Goal: Task Accomplishment & Management: Manage account settings

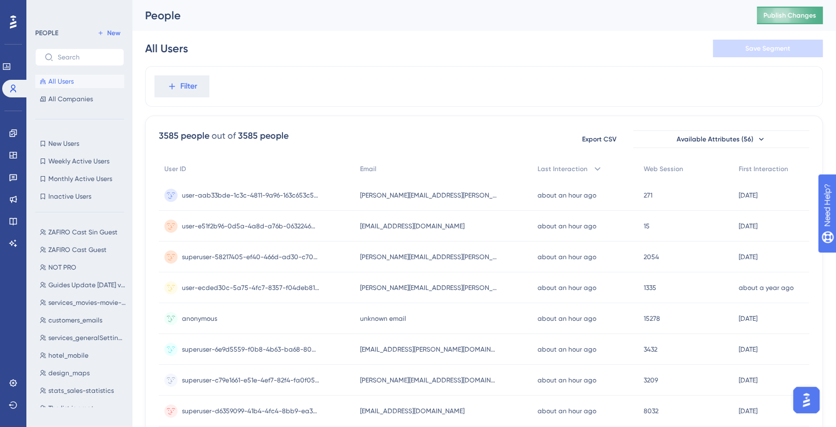
click at [799, 19] on span "Publish Changes" at bounding box center [790, 15] width 53 height 9
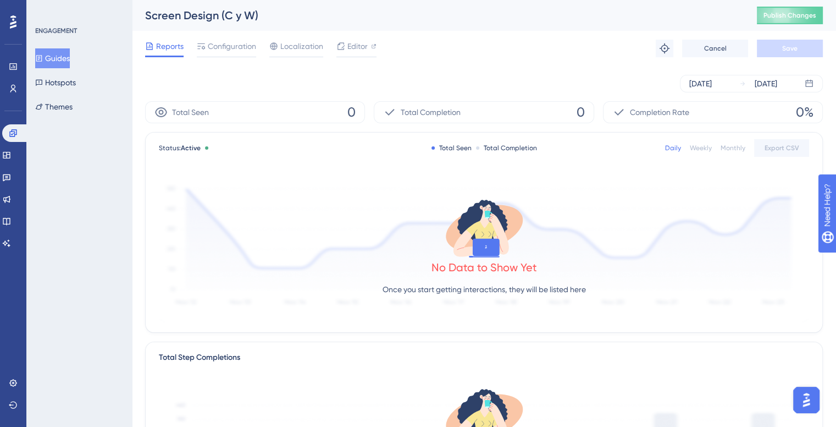
click at [65, 51] on button "Guides" at bounding box center [52, 58] width 35 height 20
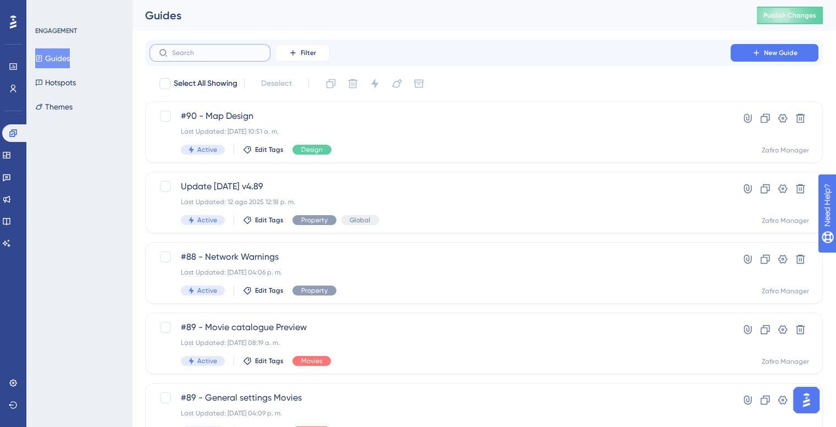
click at [195, 50] on input "text" at bounding box center [216, 53] width 89 height 8
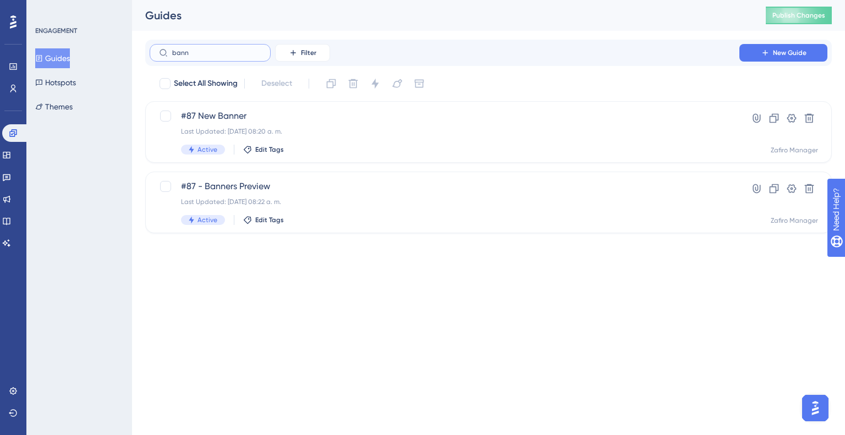
type input "bann"
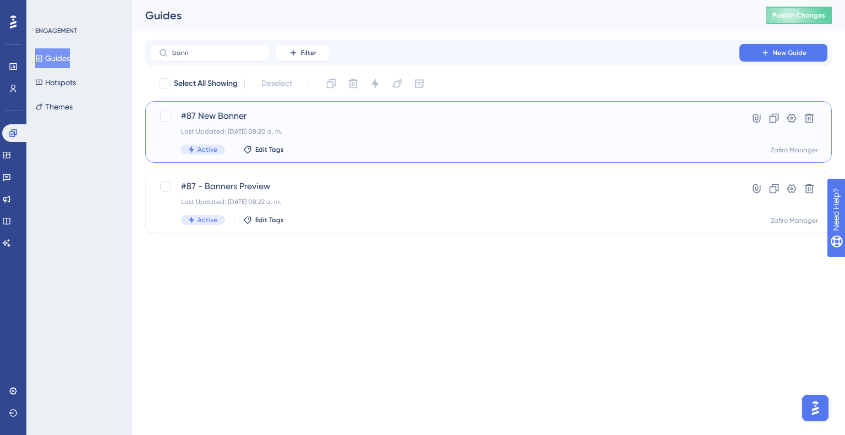
click at [439, 117] on span "#87 New Banner" at bounding box center [444, 115] width 527 height 13
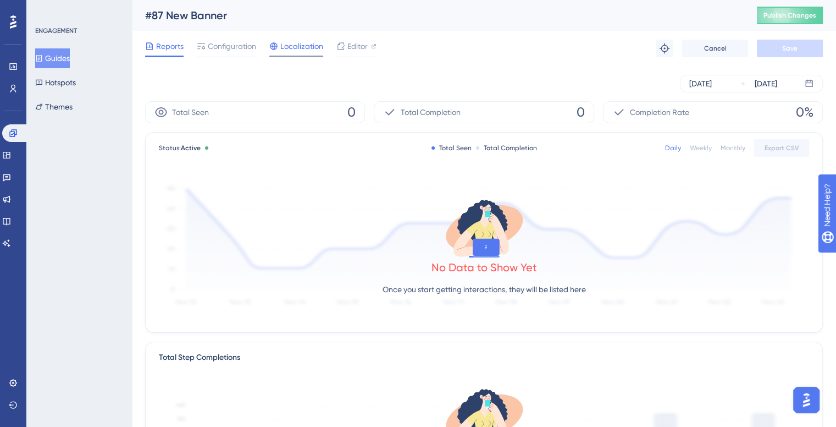
click at [312, 40] on span "Localization" at bounding box center [301, 46] width 43 height 13
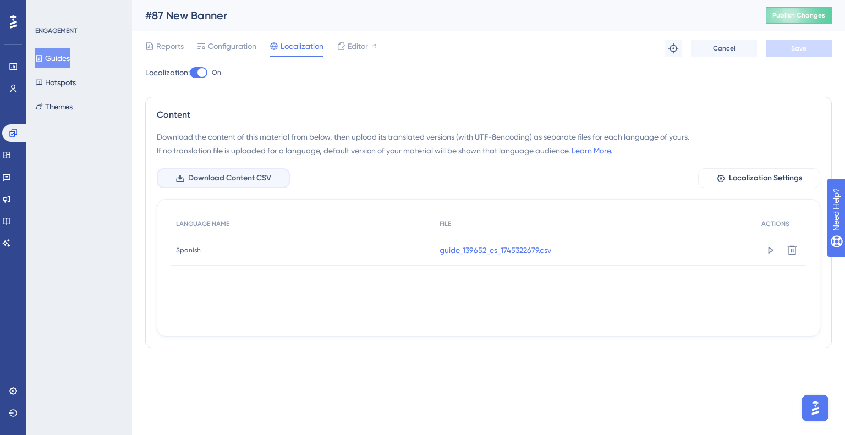
click at [241, 184] on span "Download Content CSV" at bounding box center [229, 178] width 83 height 13
drag, startPoint x: 230, startPoint y: 16, endPoint x: 167, endPoint y: 12, distance: 63.4
click at [167, 12] on div "#87 New Banner" at bounding box center [441, 15] width 593 height 15
copy div "New Banner"
click at [197, 74] on div at bounding box center [199, 72] width 18 height 11
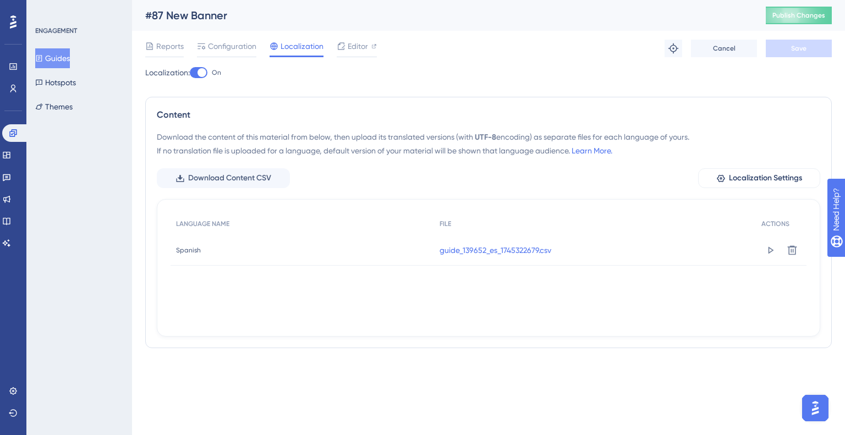
click at [190, 73] on input "On" at bounding box center [189, 73] width 1 height 1
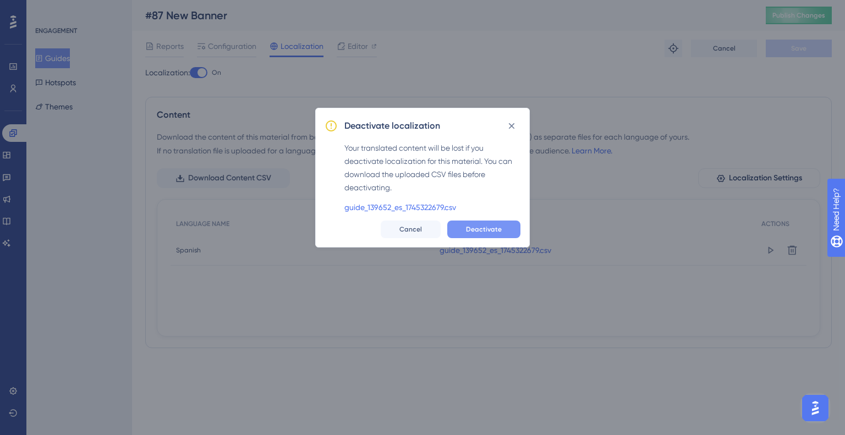
click at [481, 235] on button "Deactivate" at bounding box center [483, 229] width 73 height 18
checkbox input "false"
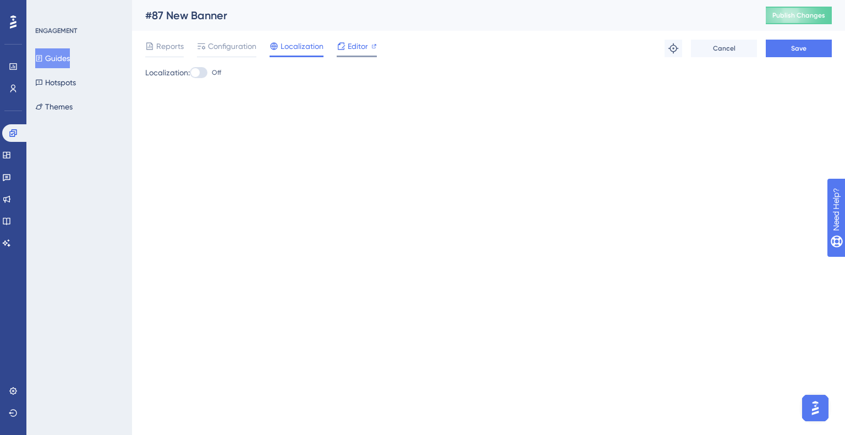
click at [365, 43] on span "Editor" at bounding box center [358, 46] width 20 height 13
click at [780, 54] on button "Save" at bounding box center [798, 49] width 66 height 18
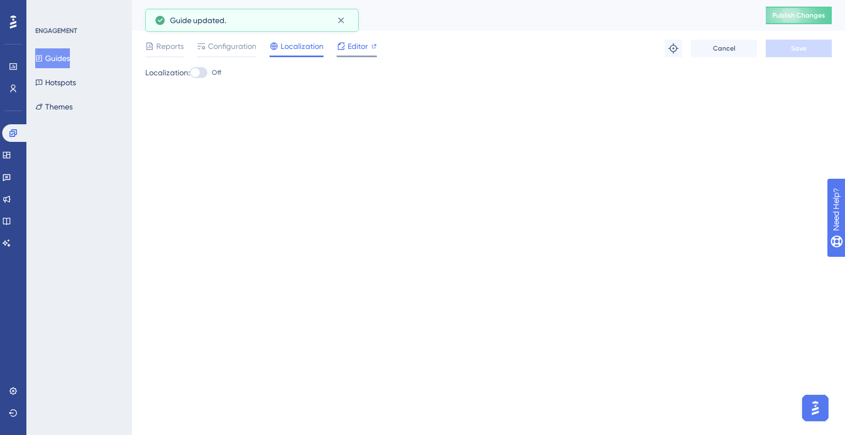
click at [361, 43] on span "Editor" at bounding box center [358, 46] width 20 height 13
click at [56, 63] on button "Guides" at bounding box center [52, 58] width 35 height 20
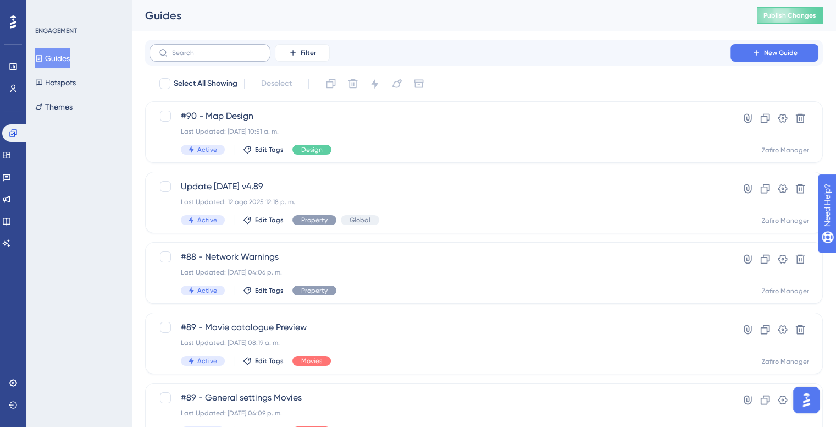
click at [204, 46] on label at bounding box center [210, 53] width 121 height 18
click at [204, 49] on input "text" at bounding box center [216, 53] width 89 height 8
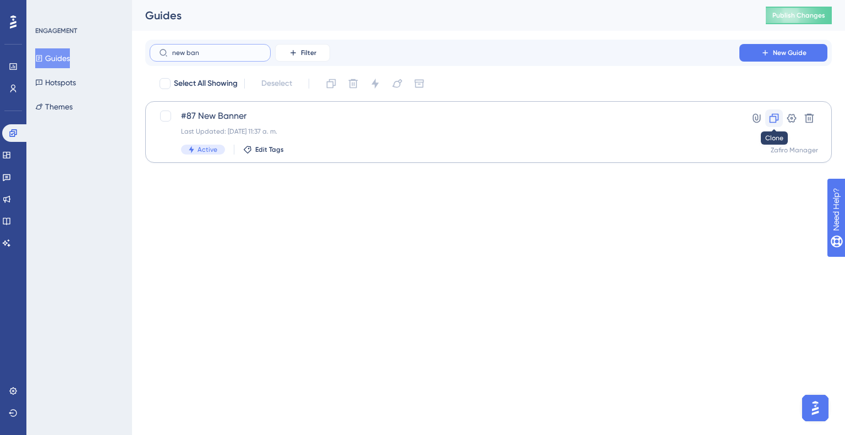
type input "new ban"
click at [774, 122] on icon at bounding box center [773, 118] width 11 height 11
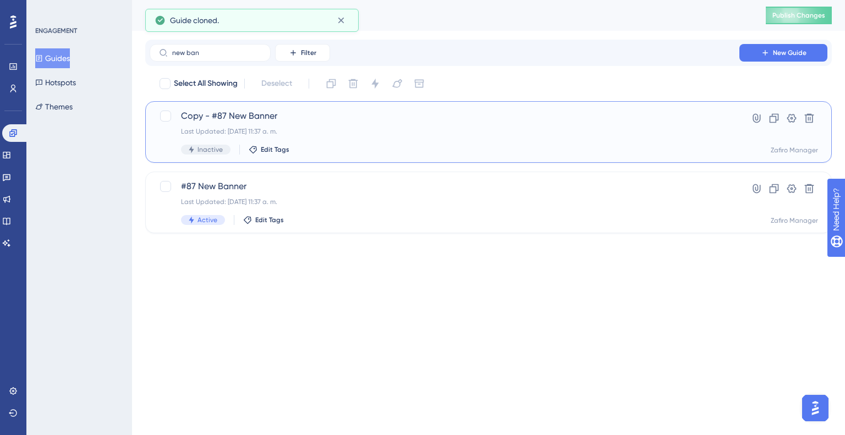
click at [293, 127] on div "Last Updated: 17 sept 2025 11:37 a. m." at bounding box center [444, 131] width 527 height 9
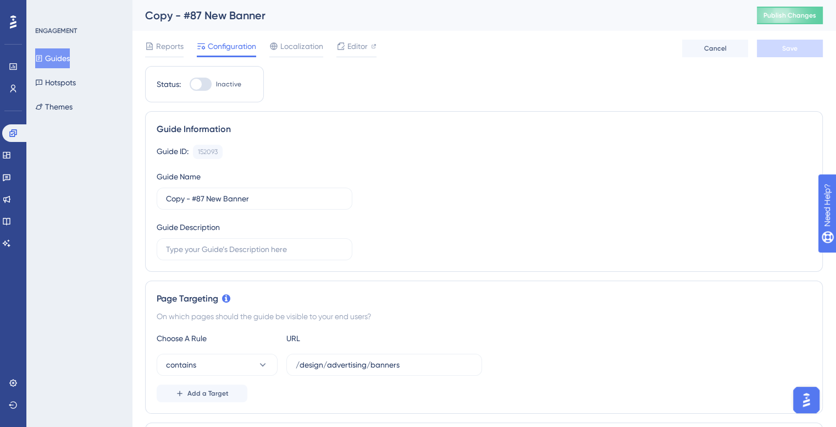
click at [198, 14] on div "Copy - #87 New Banner" at bounding box center [437, 15] width 585 height 15
drag, startPoint x: 205, startPoint y: 199, endPoint x: 135, endPoint y: 205, distance: 69.5
type input "#91 - New Banner"
click at [799, 47] on button "Save" at bounding box center [790, 49] width 66 height 18
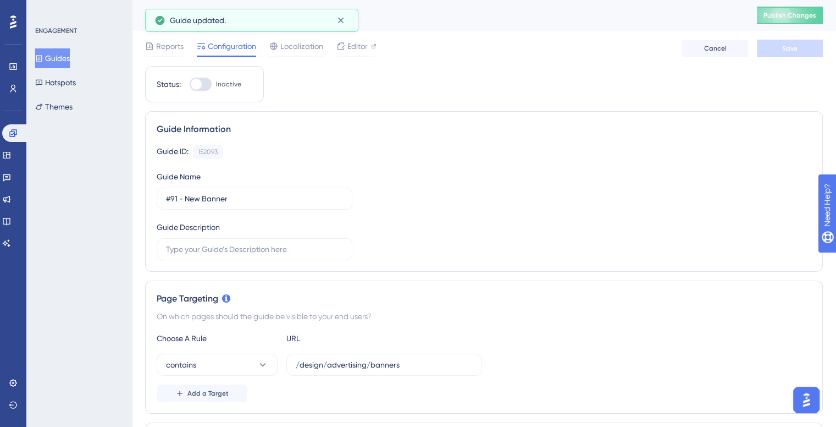
click at [41, 59] on button "Guides" at bounding box center [52, 58] width 35 height 20
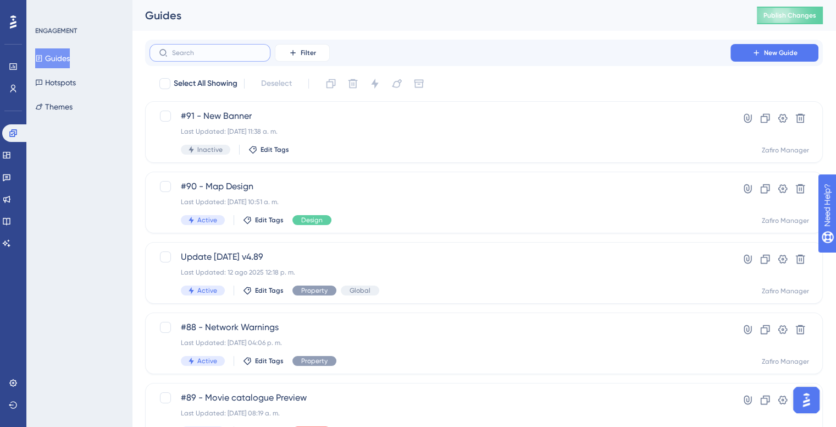
click at [218, 54] on input "text" at bounding box center [216, 53] width 89 height 8
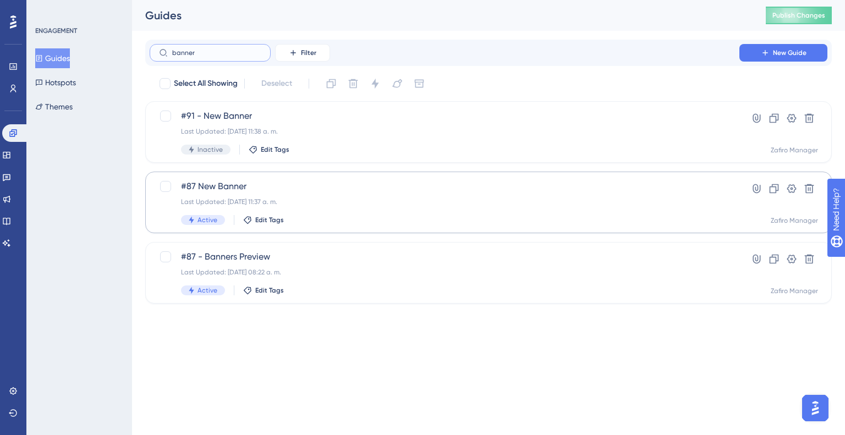
type input "banner"
click at [334, 199] on div "Last Updated: 17 sept 2025 11:37 a. m." at bounding box center [444, 201] width 527 height 9
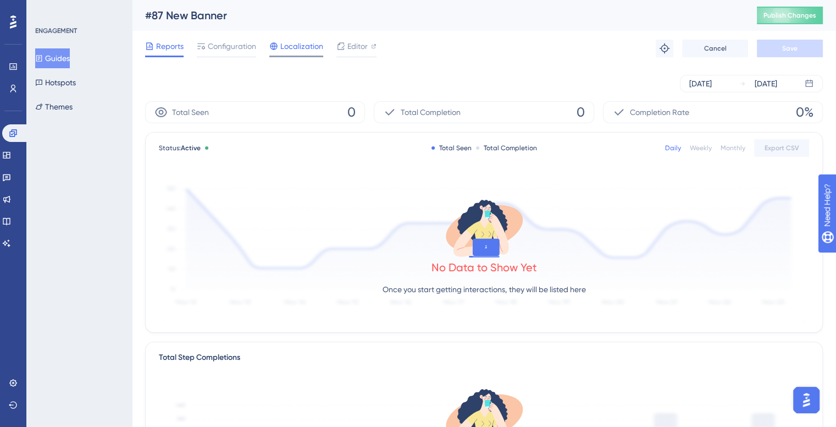
click at [280, 46] on span "Localization" at bounding box center [301, 46] width 43 height 13
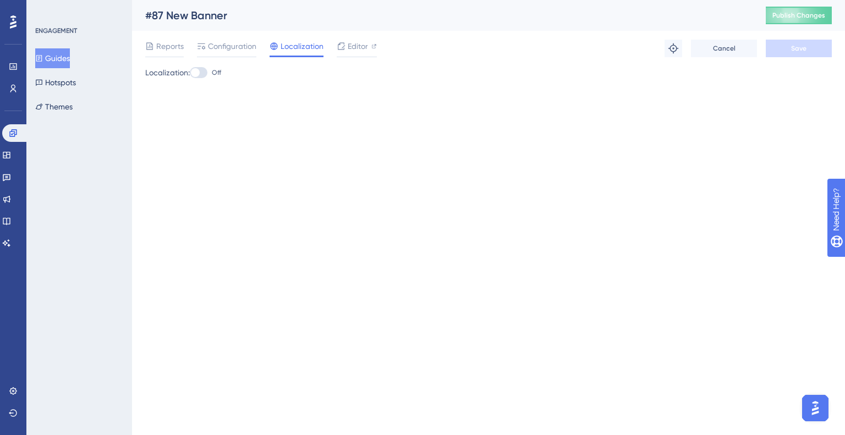
click at [200, 71] on div at bounding box center [195, 72] width 9 height 9
click at [190, 73] on input "Off" at bounding box center [189, 73] width 1 height 1
checkbox input "true"
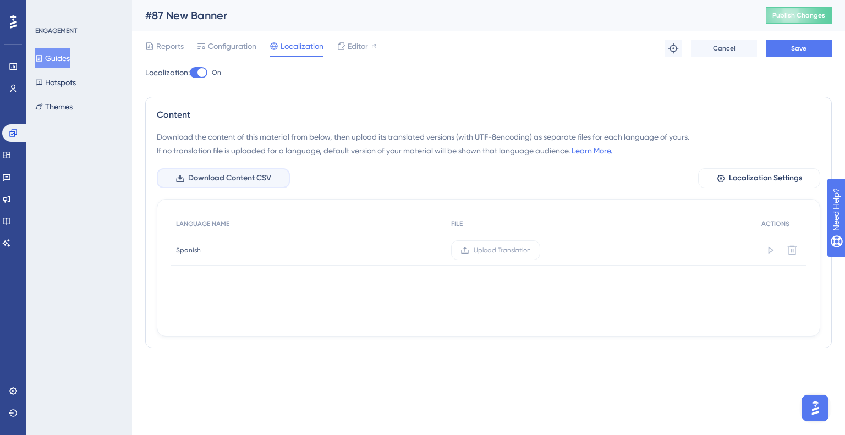
click at [174, 176] on button "Download Content CSV" at bounding box center [223, 178] width 133 height 20
click at [148, 225] on div "Content Download the content of this material from below, then upload its trans…" at bounding box center [488, 222] width 686 height 251
click at [479, 246] on span "Upload Translation" at bounding box center [501, 250] width 57 height 9
click at [531, 250] on input "Upload Translation" at bounding box center [531, 250] width 0 height 0
click at [791, 47] on span "Save" at bounding box center [798, 48] width 15 height 9
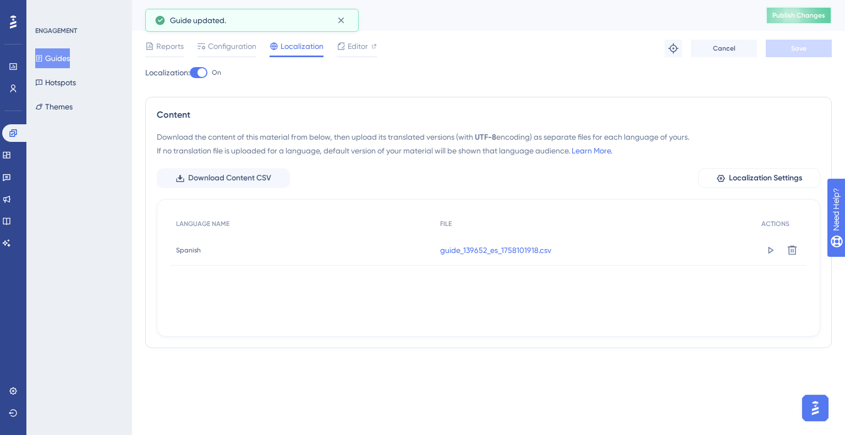
click at [789, 13] on span "Publish Changes" at bounding box center [798, 15] width 53 height 9
click at [159, 199] on div "Download the content of this material from below, then upload its translated ve…" at bounding box center [488, 233] width 663 height 206
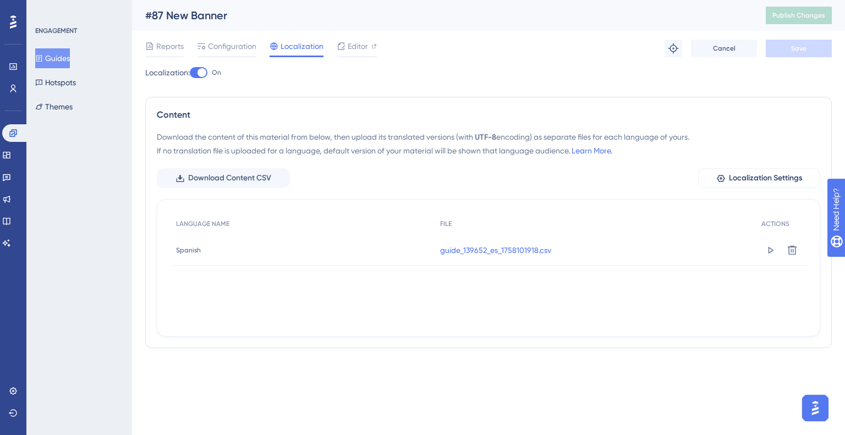
click at [43, 56] on icon at bounding box center [39, 58] width 8 height 8
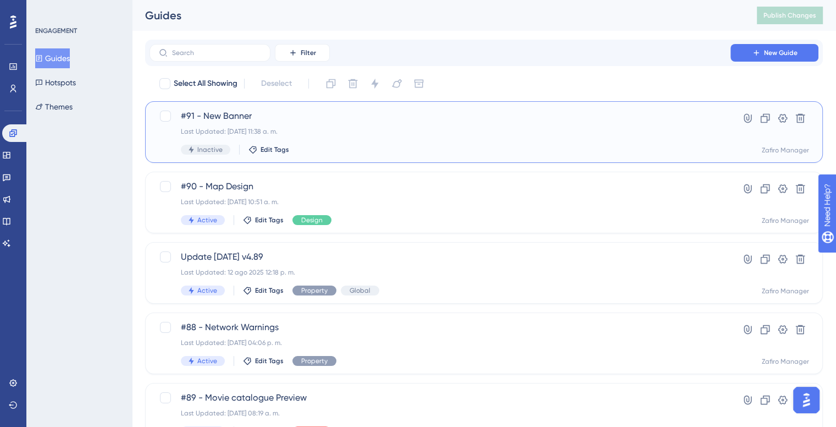
click at [276, 118] on span "#91 - New Banner" at bounding box center [440, 115] width 519 height 13
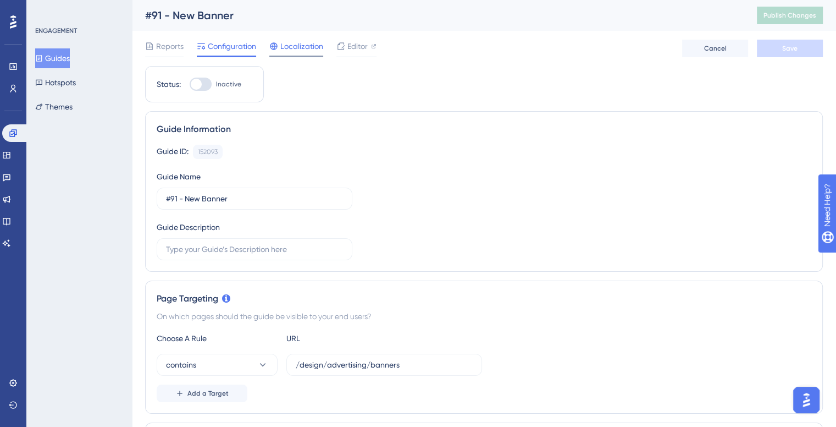
click at [294, 44] on span "Localization" at bounding box center [301, 46] width 43 height 13
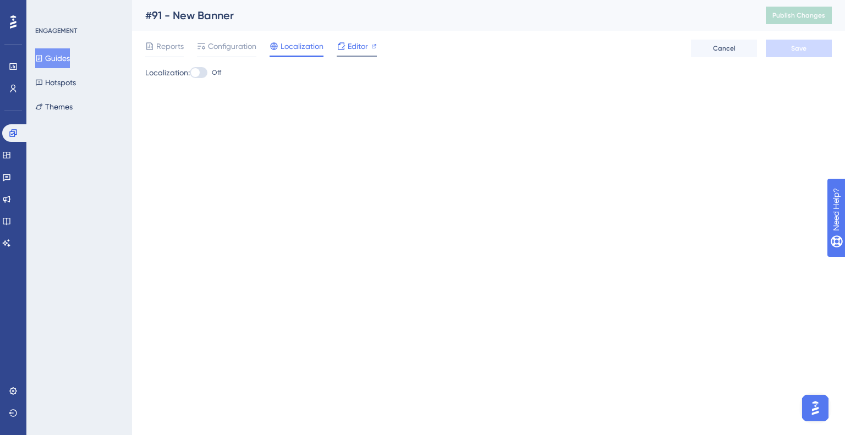
click at [359, 46] on span "Editor" at bounding box center [358, 46] width 20 height 13
click at [221, 35] on div "Reports Configuration Localization Editor Cancel Save" at bounding box center [488, 48] width 686 height 35
click at [221, 45] on span "Configuration" at bounding box center [232, 46] width 48 height 13
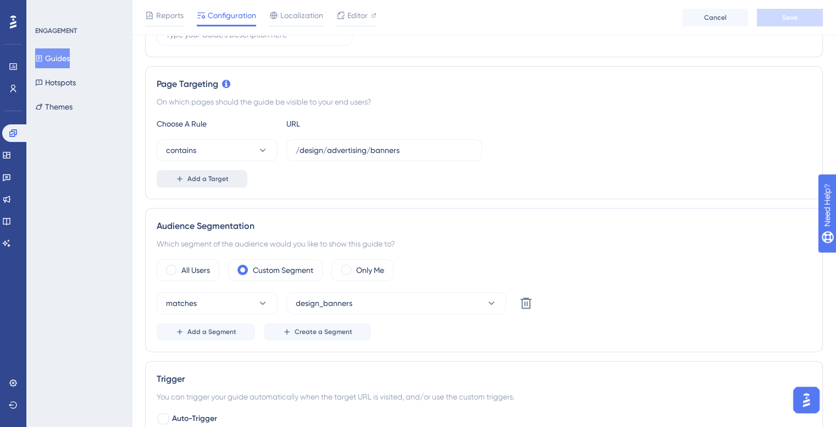
scroll to position [220, 0]
click at [201, 173] on span "Add a Target" at bounding box center [208, 177] width 41 height 9
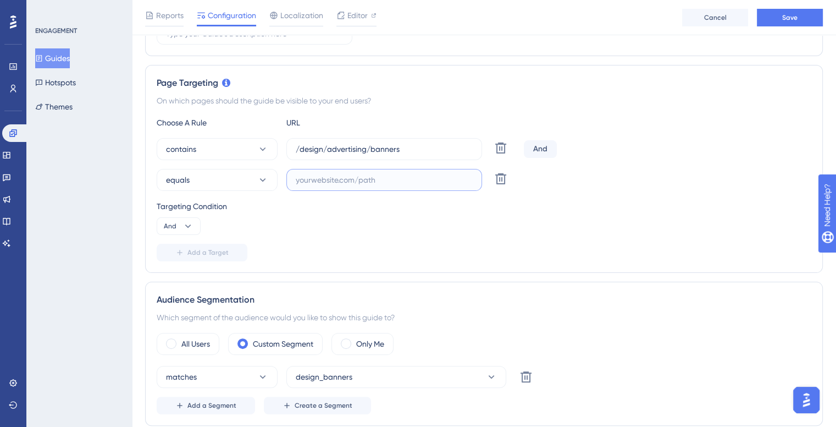
click at [331, 183] on input "text" at bounding box center [384, 180] width 177 height 12
click at [253, 170] on button "equals" at bounding box center [217, 180] width 121 height 22
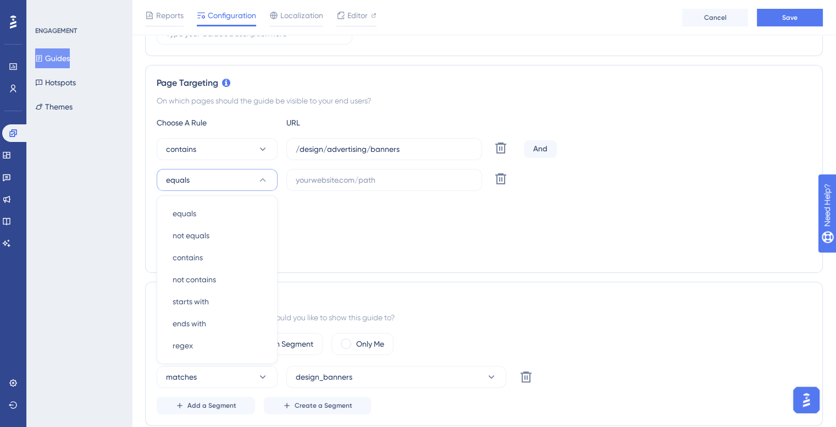
scroll to position [285, 0]
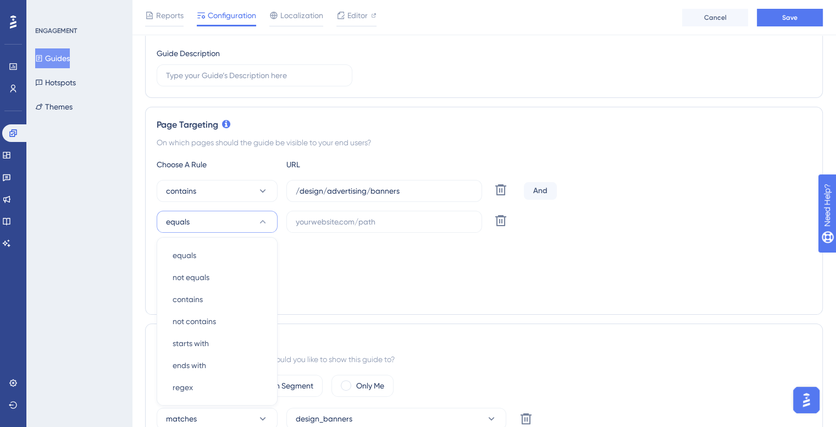
click at [451, 266] on div "Targeting Condition And" at bounding box center [484, 258] width 655 height 35
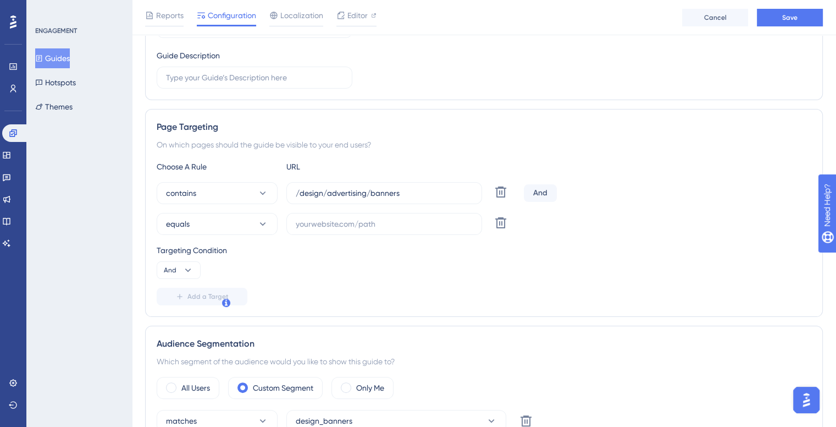
scroll to position [176, 0]
click at [495, 222] on icon at bounding box center [500, 222] width 13 height 13
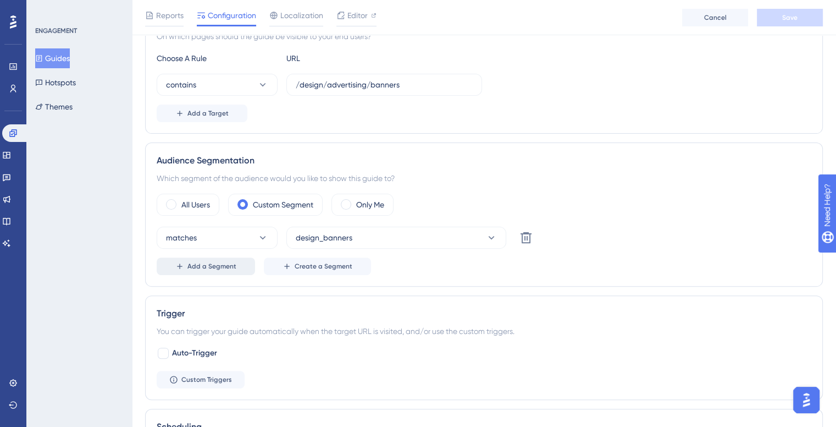
scroll to position [285, 0]
click at [227, 263] on span "Add a Segment" at bounding box center [212, 265] width 49 height 9
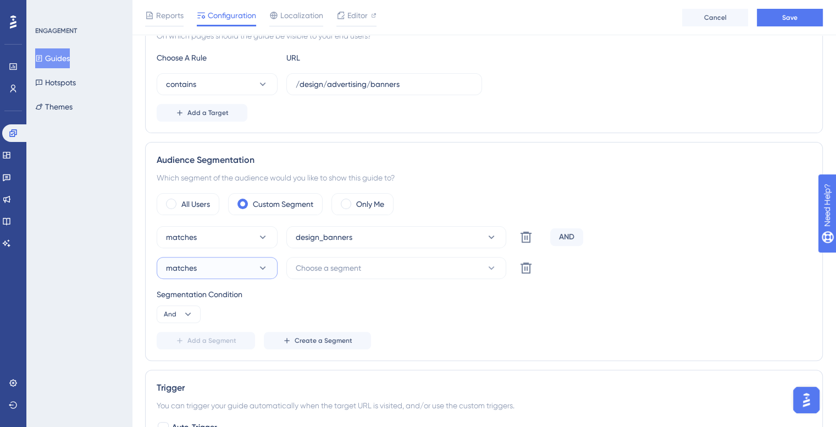
click at [227, 266] on button "matches" at bounding box center [217, 268] width 121 height 22
click at [378, 260] on button "Choose a segment" at bounding box center [396, 268] width 220 height 22
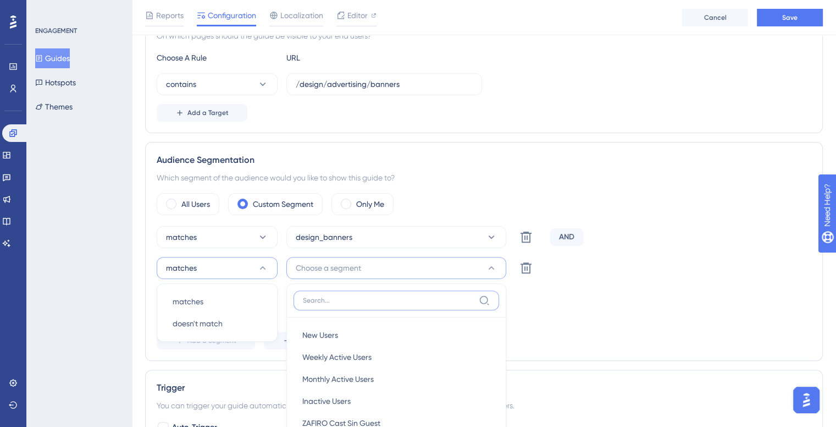
scroll to position [442, 0]
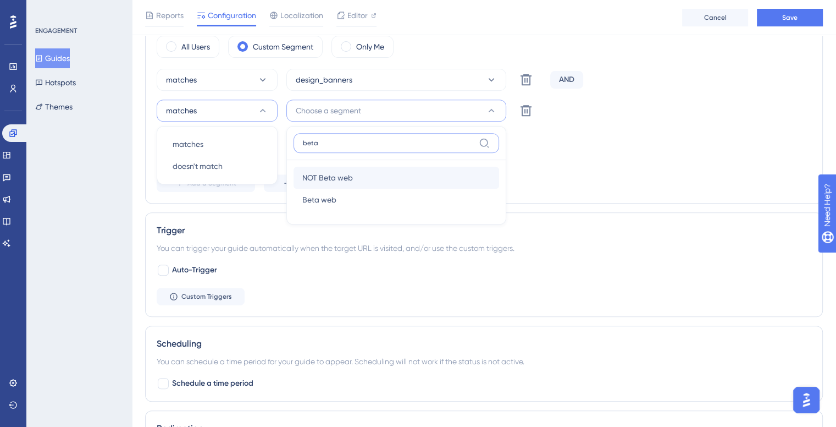
type input "beta"
click at [356, 179] on div "NOT Beta web NOT Beta web" at bounding box center [396, 178] width 188 height 22
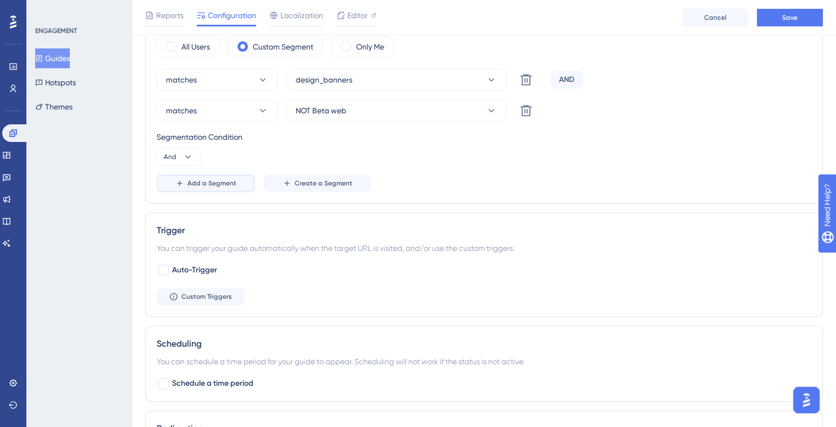
click at [210, 176] on button "Add a Segment" at bounding box center [206, 183] width 98 height 18
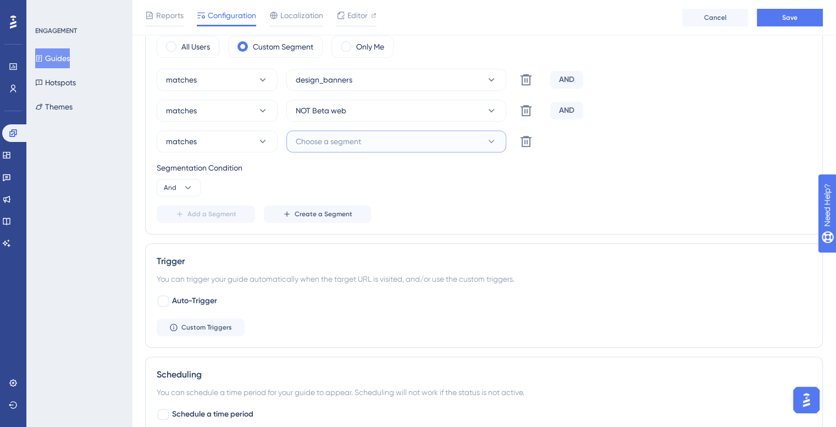
click at [337, 136] on span "Choose a segment" at bounding box center [328, 141] width 65 height 13
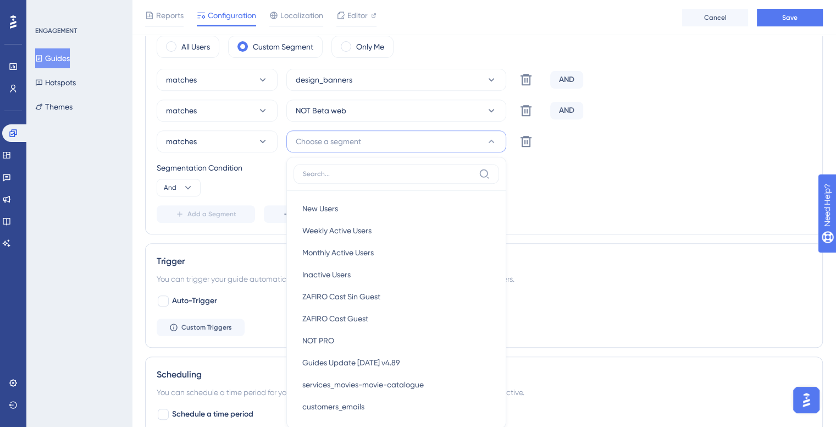
scroll to position [517, 0]
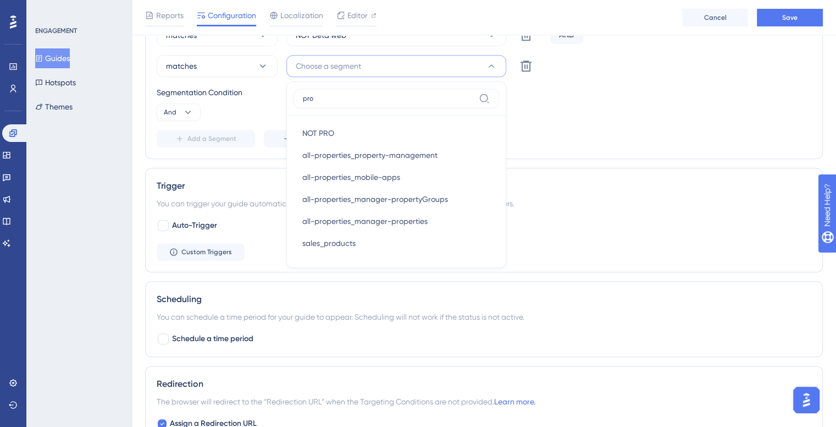
type input "pro"
click at [337, 136] on div "NOT PRO NOT PRO" at bounding box center [396, 133] width 188 height 22
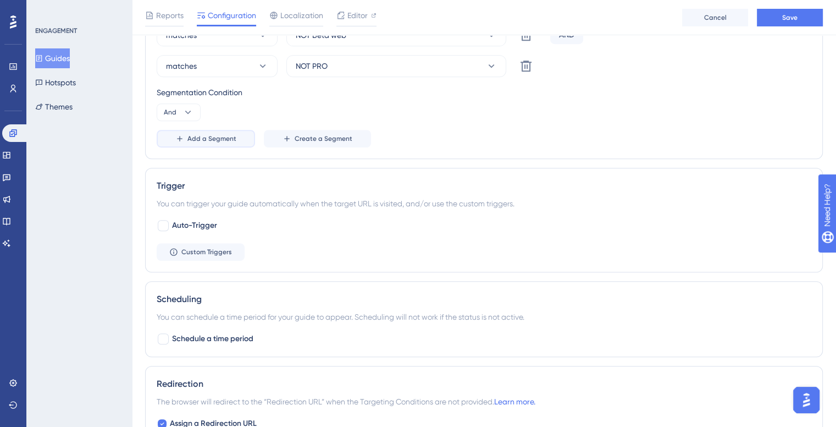
click at [213, 136] on span "Add a Segment" at bounding box center [212, 138] width 49 height 9
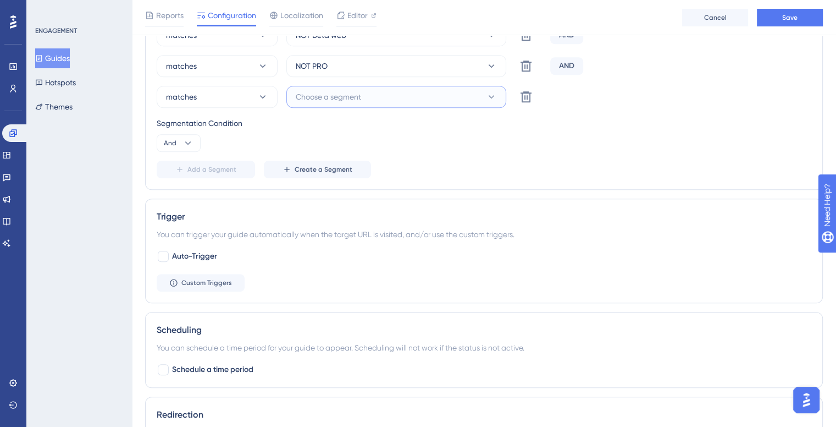
click at [345, 91] on span "Choose a segment" at bounding box center [328, 96] width 65 height 13
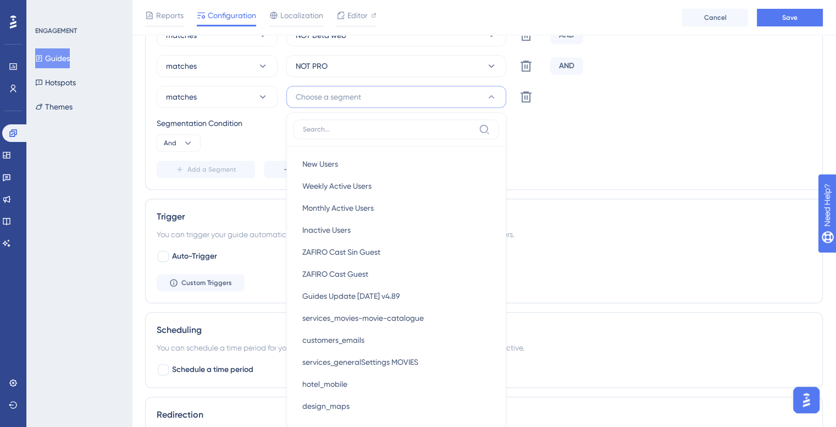
scroll to position [542, 0]
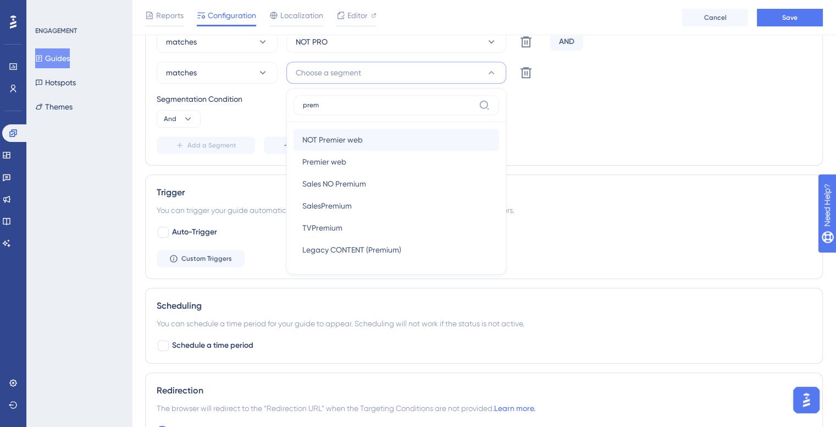
type input "prem"
click at [345, 147] on div "NOT Premier web NOT Premier web" at bounding box center [396, 140] width 188 height 22
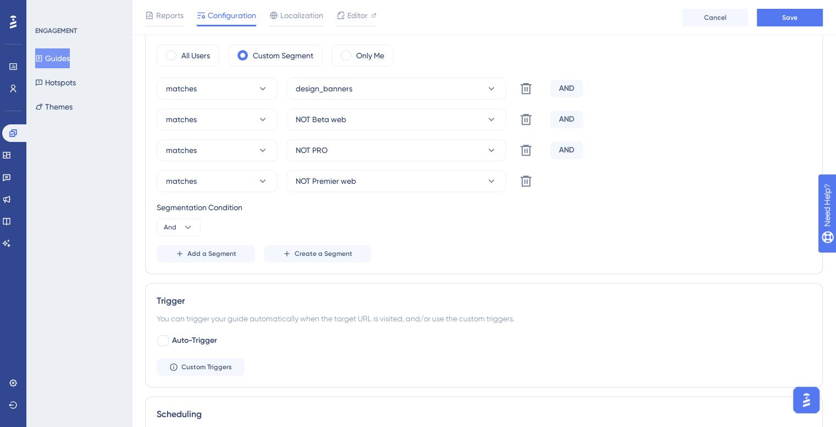
scroll to position [433, 0]
click at [809, 19] on button "Save" at bounding box center [790, 18] width 66 height 18
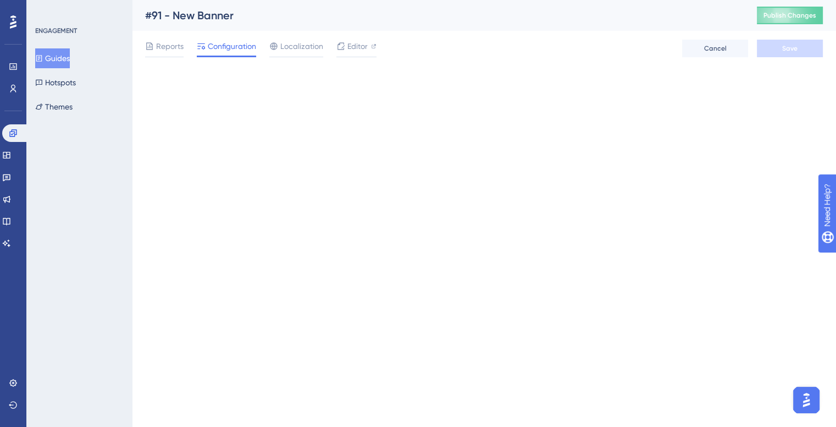
scroll to position [0, 0]
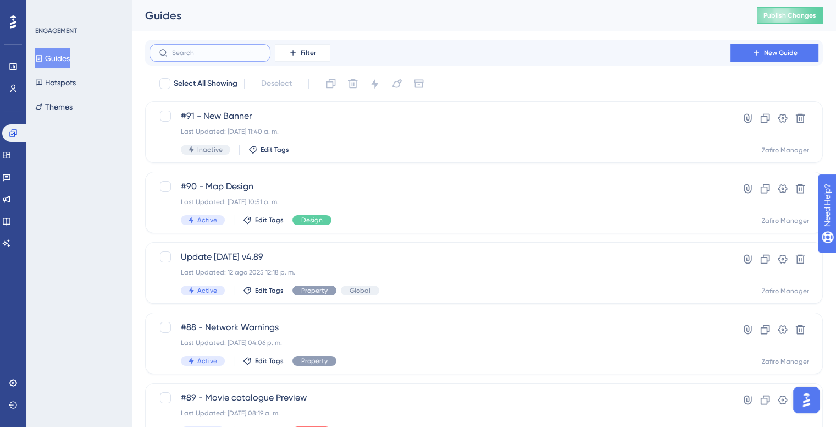
click at [210, 52] on input "text" at bounding box center [216, 53] width 89 height 8
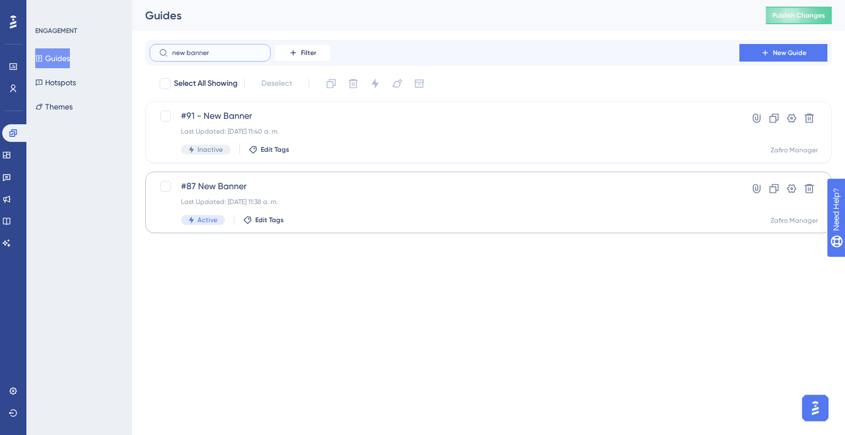
type input "new banner"
click at [310, 216] on div "Active Edit Tags" at bounding box center [444, 220] width 527 height 10
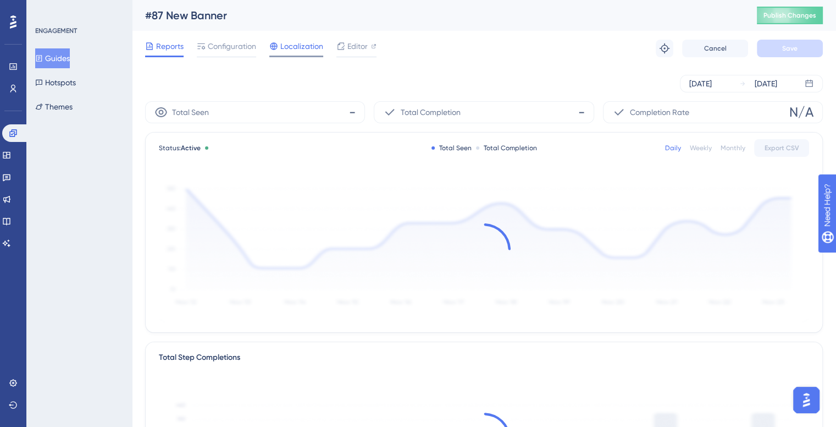
click at [305, 43] on span "Localization" at bounding box center [301, 46] width 43 height 13
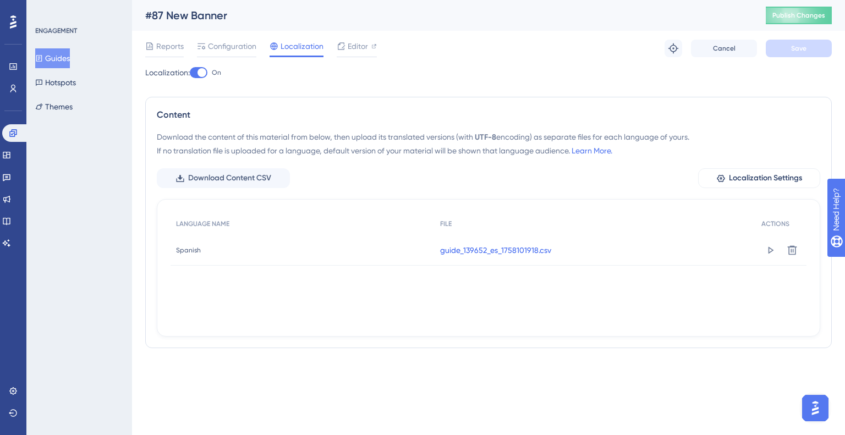
click at [536, 251] on link "guide_139652_es_1758101918.csv" at bounding box center [495, 250] width 111 height 13
click at [794, 246] on icon at bounding box center [791, 249] width 9 height 9
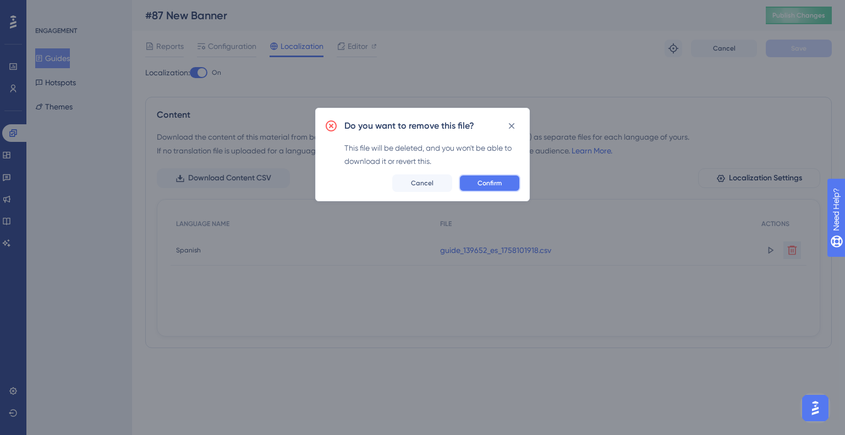
click at [506, 181] on button "Confirm" at bounding box center [490, 183] width 62 height 18
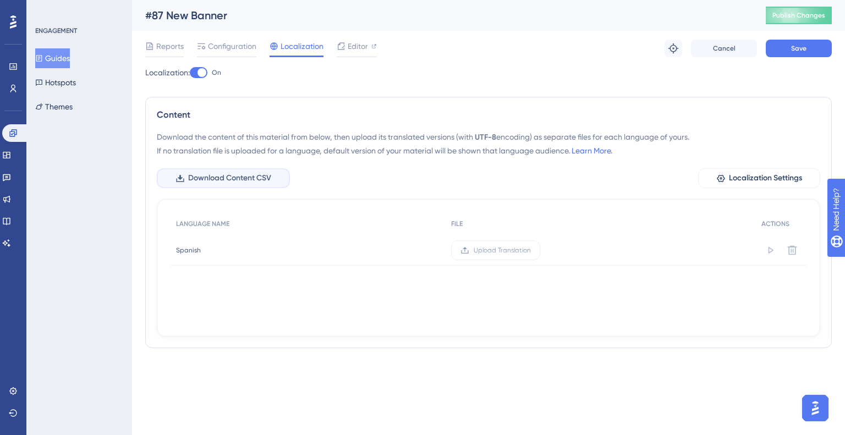
click at [242, 179] on span "Download Content CSV" at bounding box center [229, 178] width 83 height 13
click at [350, 44] on span "Editor" at bounding box center [358, 46] width 20 height 13
click at [484, 252] on span "Upload Translation" at bounding box center [501, 250] width 57 height 9
click at [531, 250] on input "Upload Translation" at bounding box center [531, 250] width 0 height 0
click at [812, 41] on button "Save" at bounding box center [798, 49] width 66 height 18
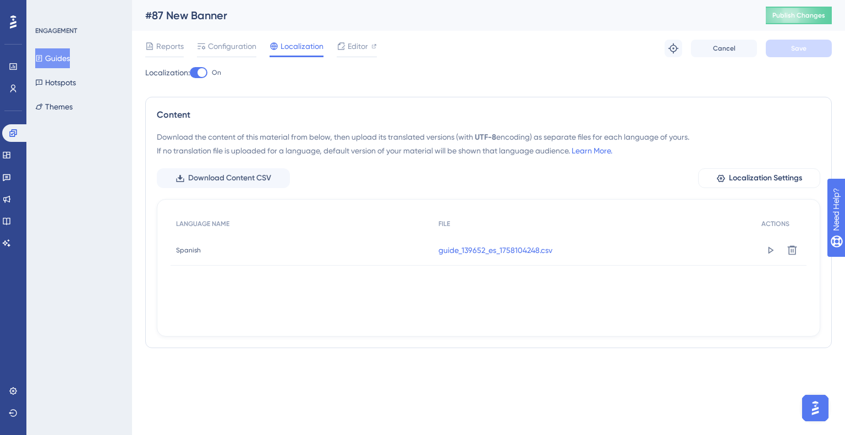
drag, startPoint x: 55, startPoint y: 59, endPoint x: 71, endPoint y: 1, distance: 60.4
click at [55, 59] on button "Guides" at bounding box center [52, 58] width 35 height 20
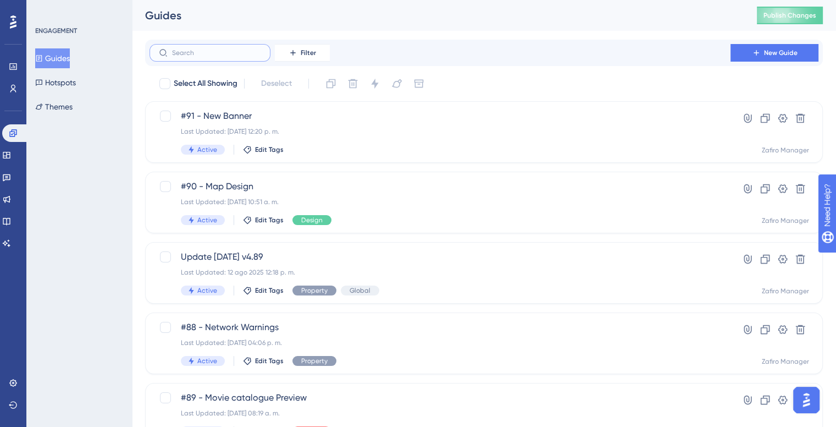
click at [246, 52] on input "text" at bounding box center [216, 53] width 89 height 8
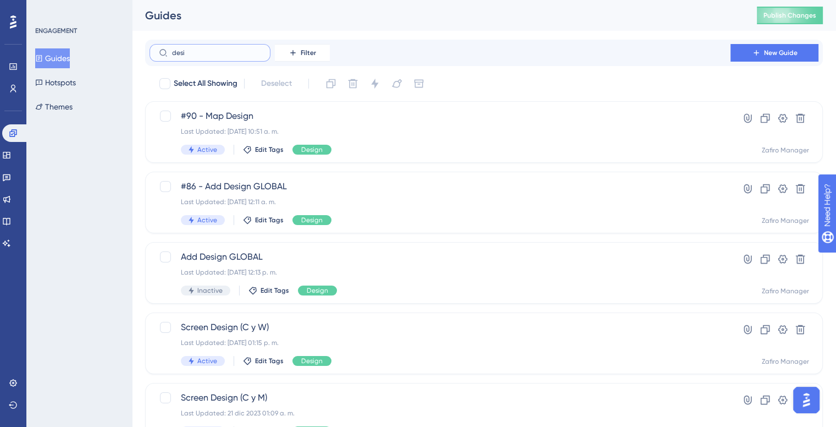
type input "desin"
checkbox input "true"
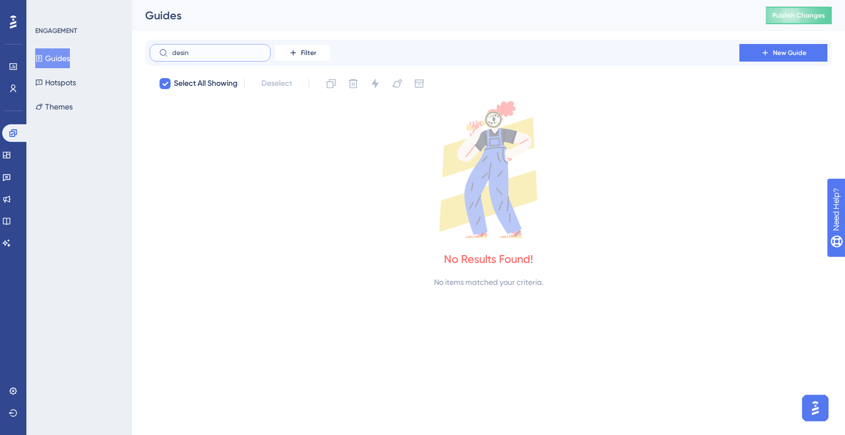
type input "desi"
checkbox input "false"
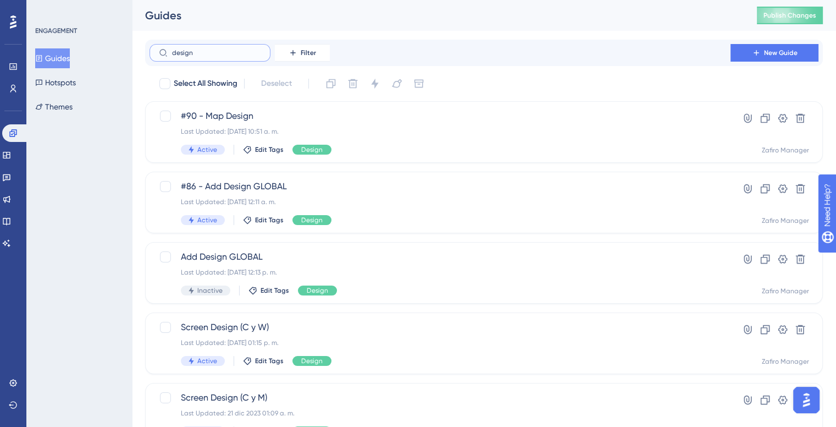
type input "designb"
checkbox input "true"
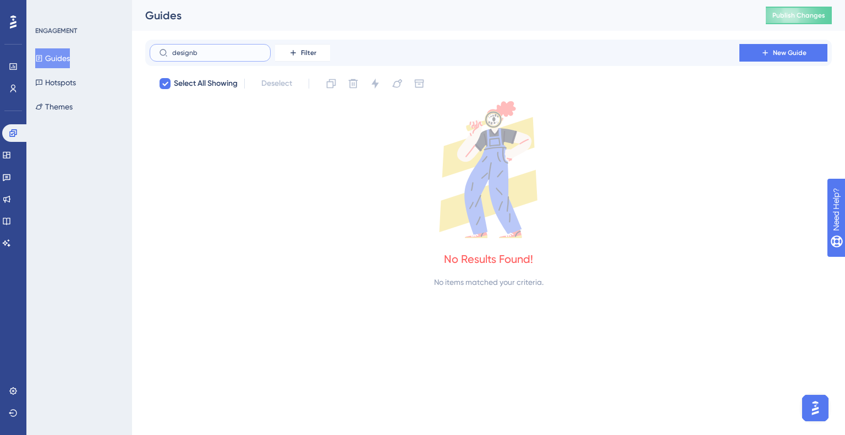
type input "design"
checkbox input "false"
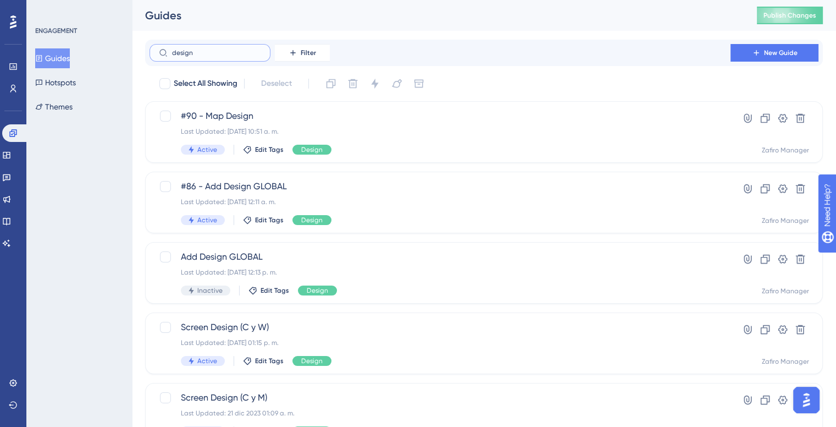
type input "designn"
checkbox input "true"
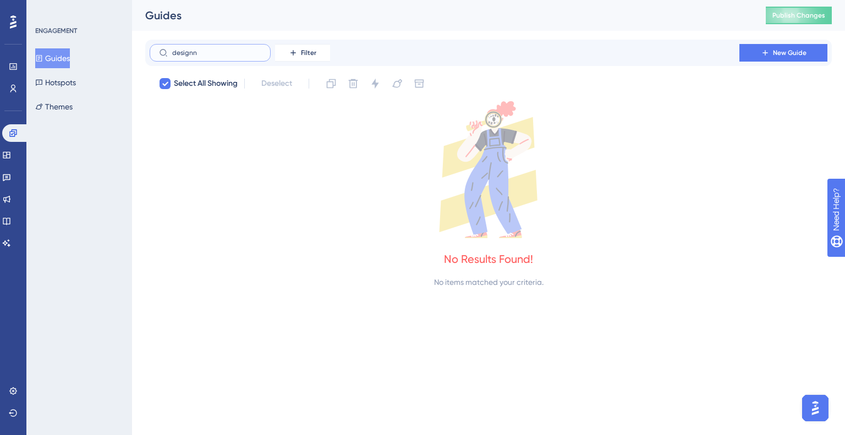
type input "design"
checkbox input "false"
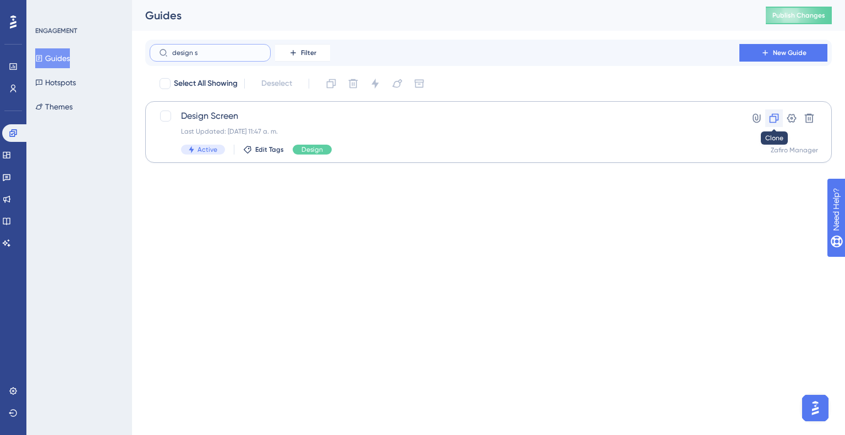
type input "design s"
click at [779, 118] on icon at bounding box center [773, 118] width 11 height 11
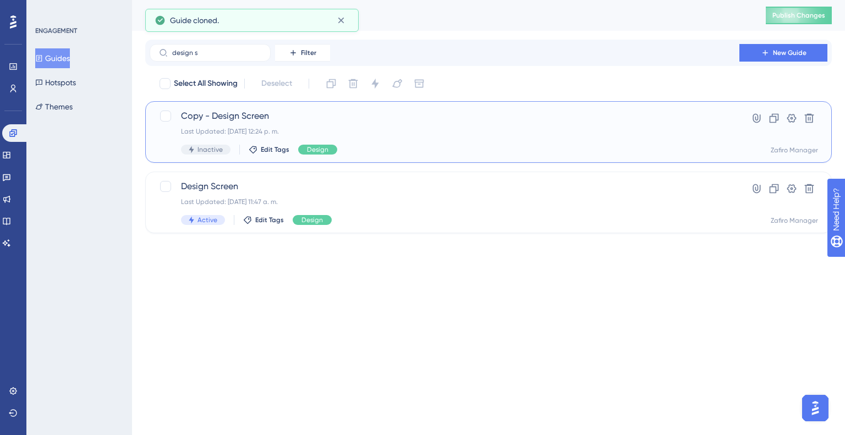
click at [249, 122] on span "Copy - Design Screen" at bounding box center [444, 115] width 527 height 13
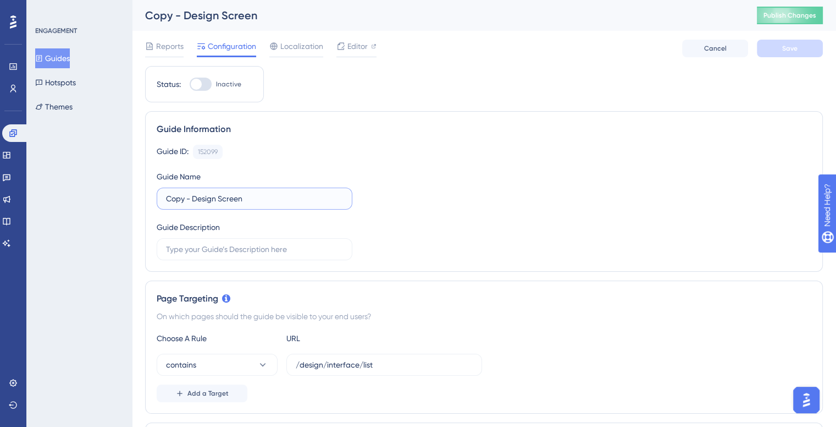
drag, startPoint x: 190, startPoint y: 195, endPoint x: 102, endPoint y: 190, distance: 88.1
type input "#91 - Design Screen"
click at [515, 282] on div "Page Targeting On which pages should the guide be visible to your end users? Ch…" at bounding box center [484, 346] width 678 height 133
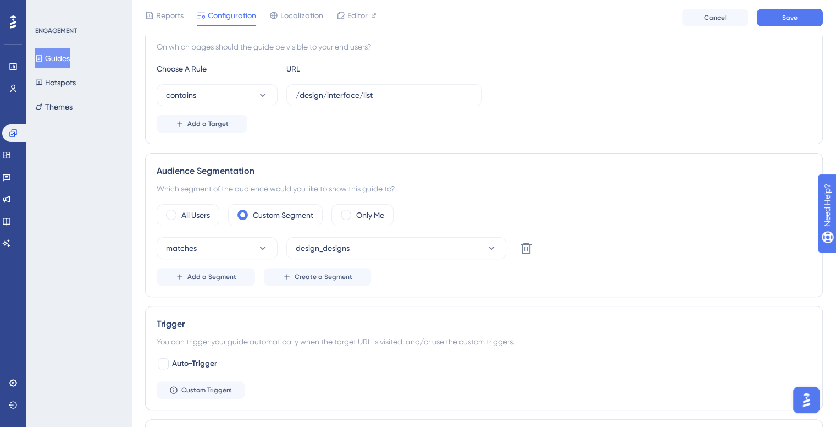
scroll to position [274, 0]
click at [233, 276] on span "Add a Segment" at bounding box center [212, 276] width 49 height 9
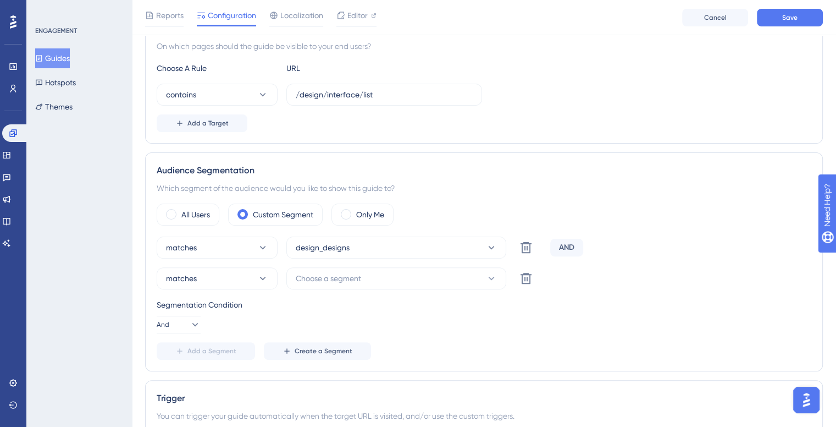
click at [233, 276] on button "matches" at bounding box center [217, 278] width 121 height 22
click at [349, 279] on span "Choose a segment" at bounding box center [328, 278] width 65 height 13
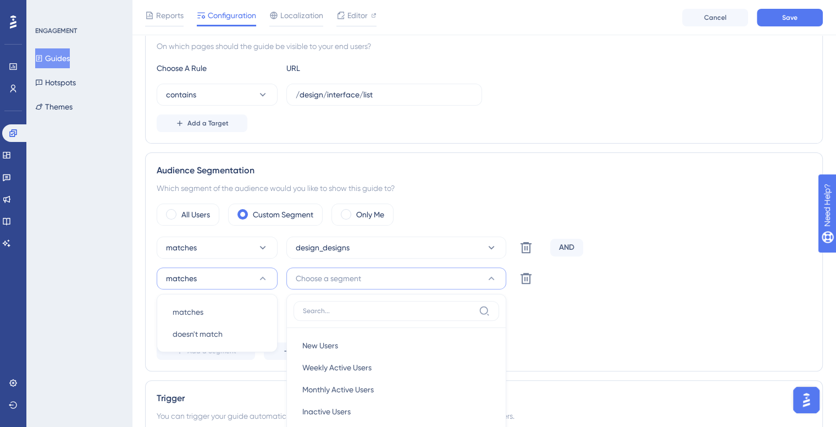
scroll to position [455, 0]
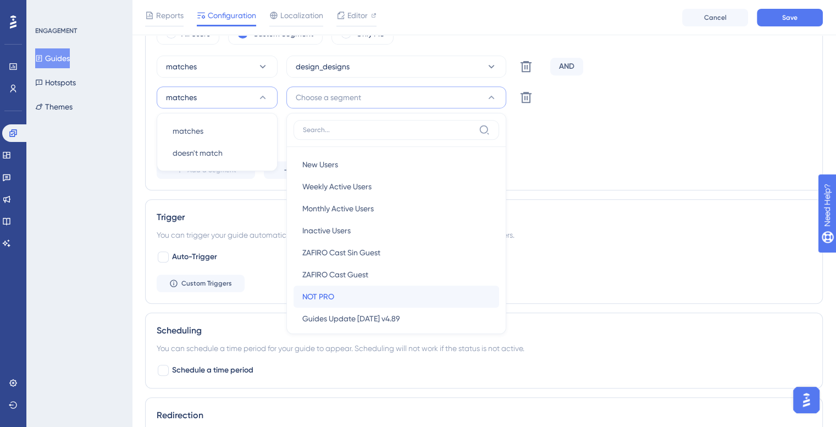
click at [354, 289] on div "NOT PRO NOT PRO" at bounding box center [396, 296] width 188 height 22
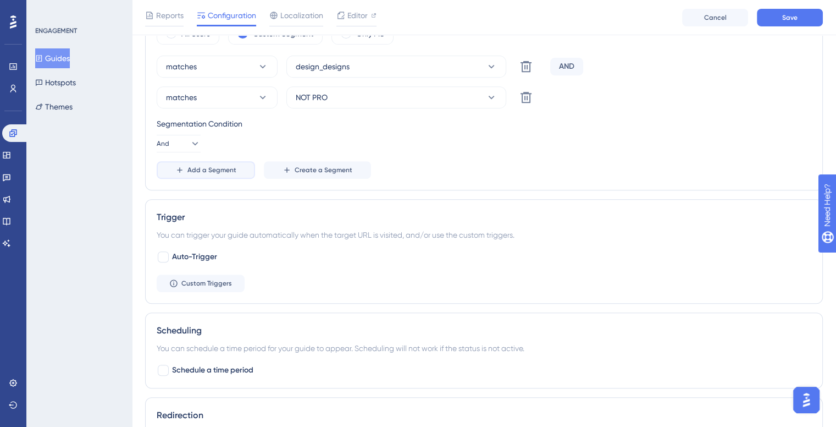
click at [209, 166] on span "Add a Segment" at bounding box center [212, 170] width 49 height 9
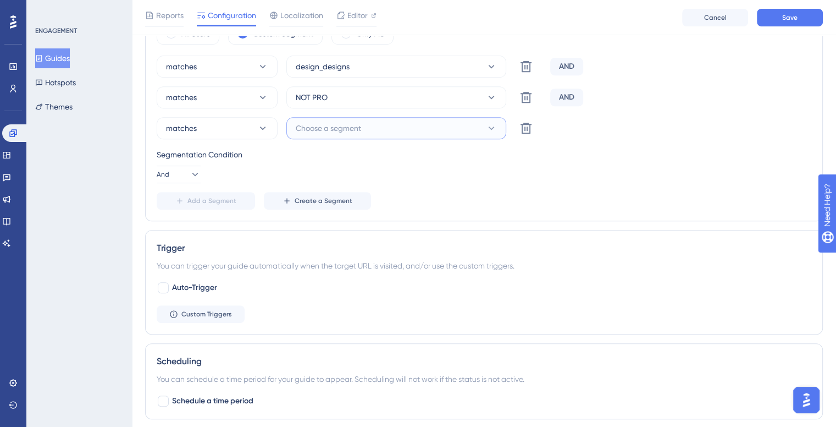
click at [329, 128] on span "Choose a segment" at bounding box center [328, 128] width 65 height 13
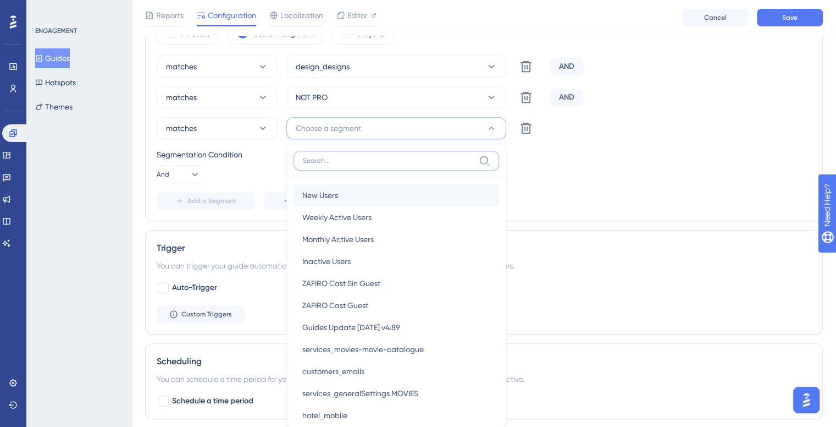
scroll to position [499, 0]
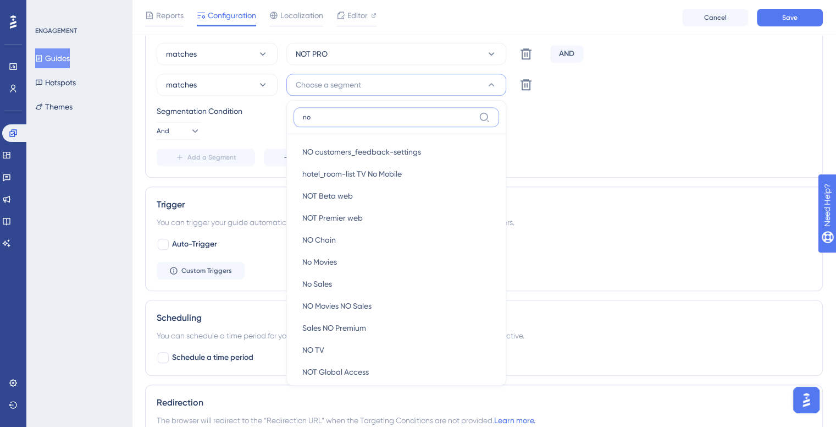
type input "n"
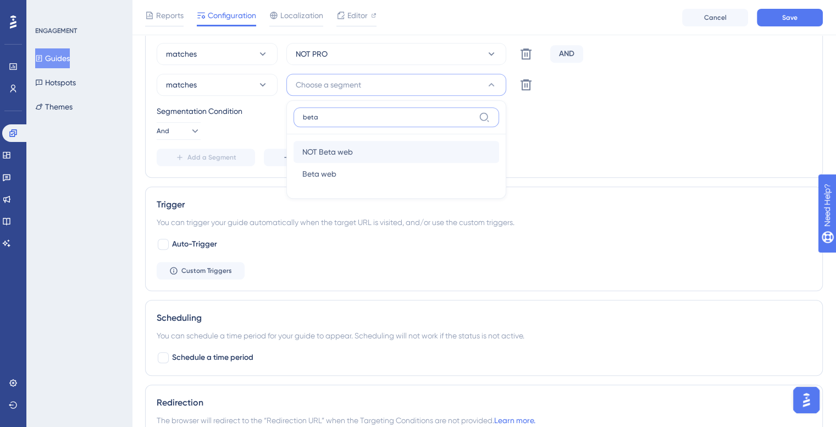
type input "beta"
click at [367, 156] on div "NOT Beta web NOT Beta web" at bounding box center [396, 152] width 188 height 22
click at [225, 154] on span "Add a Segment" at bounding box center [212, 157] width 49 height 9
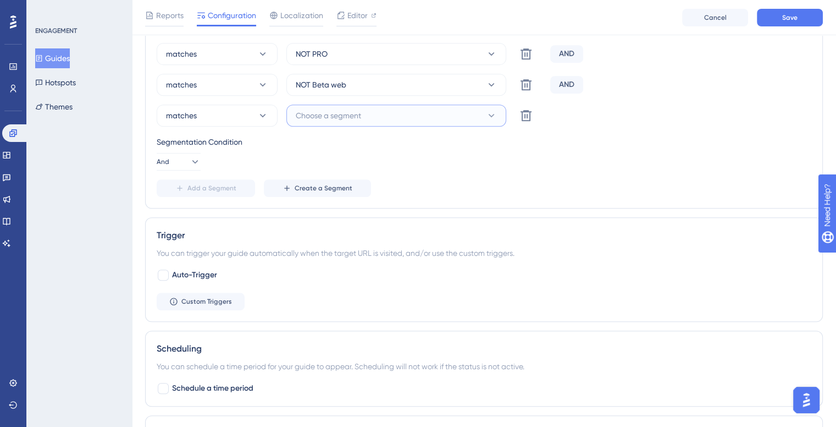
click at [387, 114] on button "Choose a segment" at bounding box center [396, 115] width 220 height 22
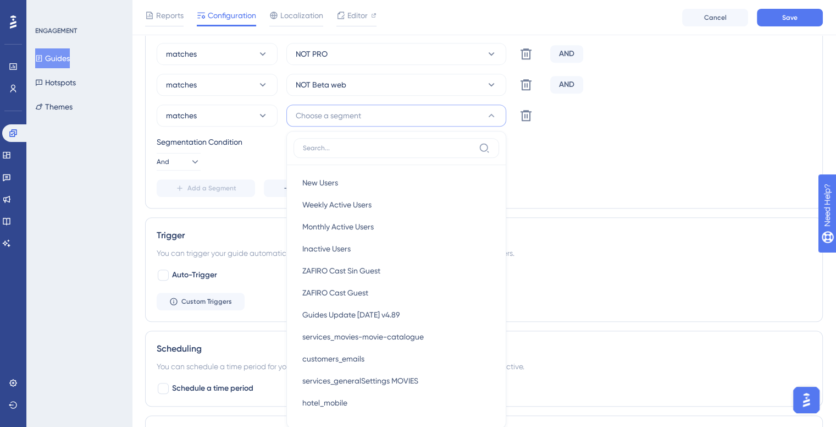
scroll to position [534, 0]
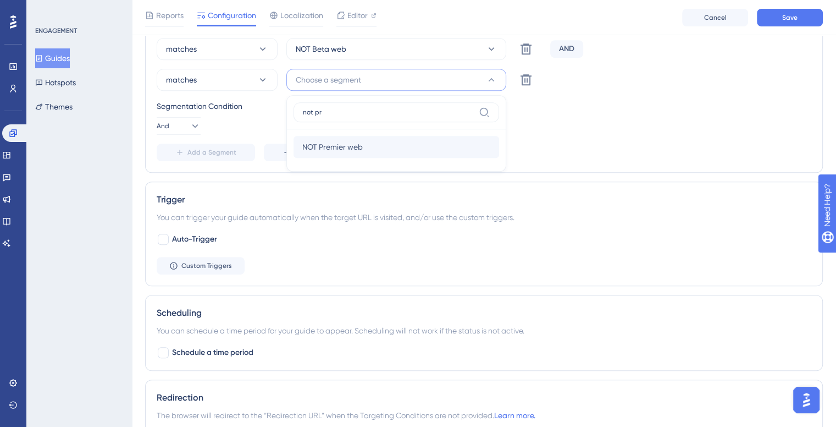
type input "not pr"
click at [372, 147] on div "NOT Premier web NOT Premier web" at bounding box center [396, 147] width 188 height 22
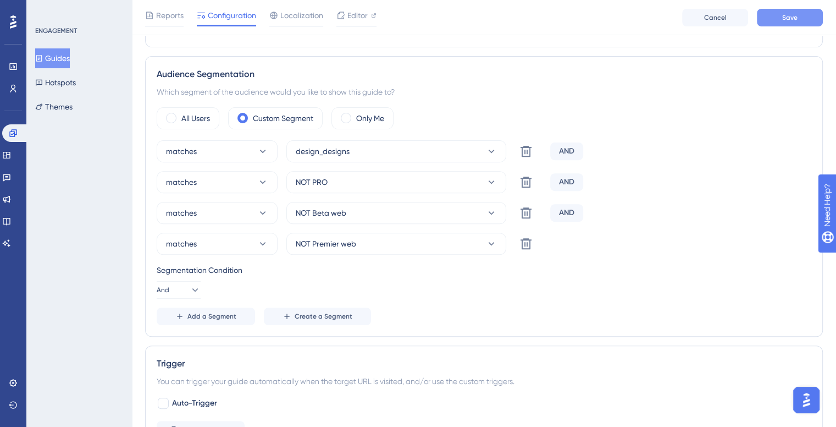
scroll to position [370, 0]
click at [809, 17] on button "Save" at bounding box center [790, 18] width 66 height 18
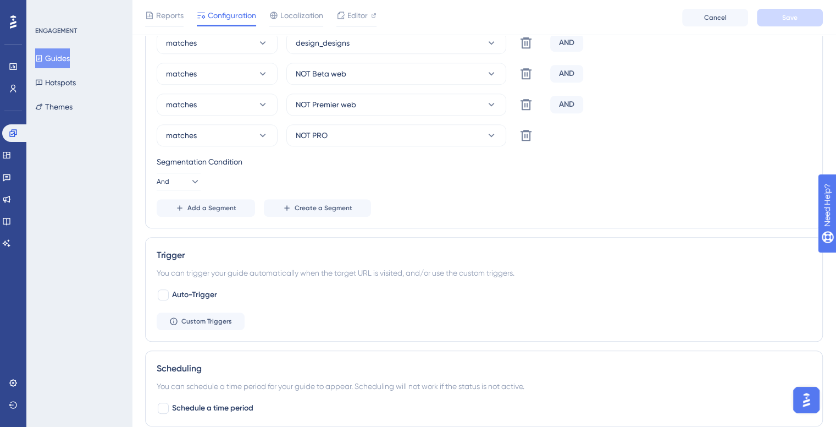
scroll to position [479, 0]
click at [231, 204] on span "Add a Segment" at bounding box center [212, 207] width 49 height 9
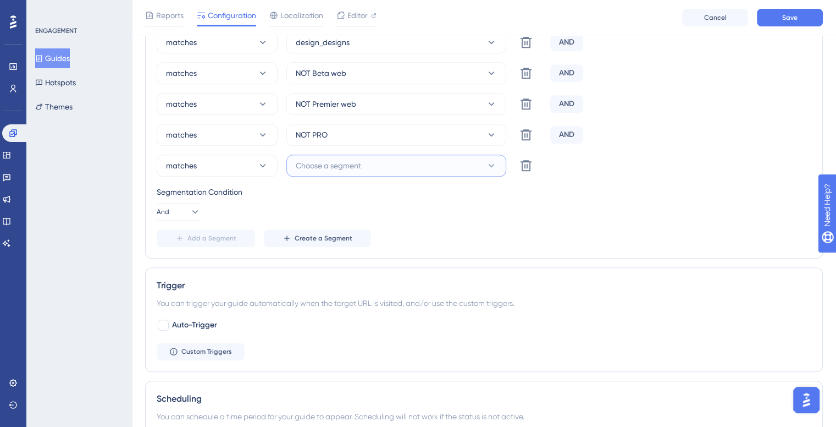
click at [353, 173] on button "Choose a segment" at bounding box center [396, 166] width 220 height 22
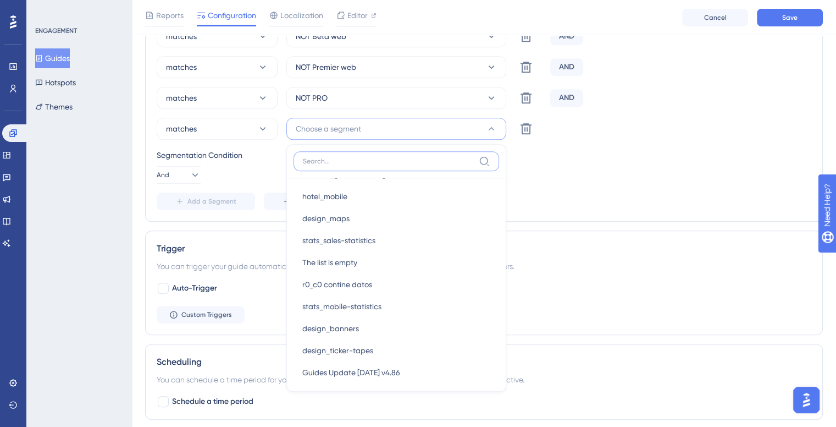
scroll to position [220, 0]
click at [531, 131] on icon at bounding box center [526, 128] width 13 height 13
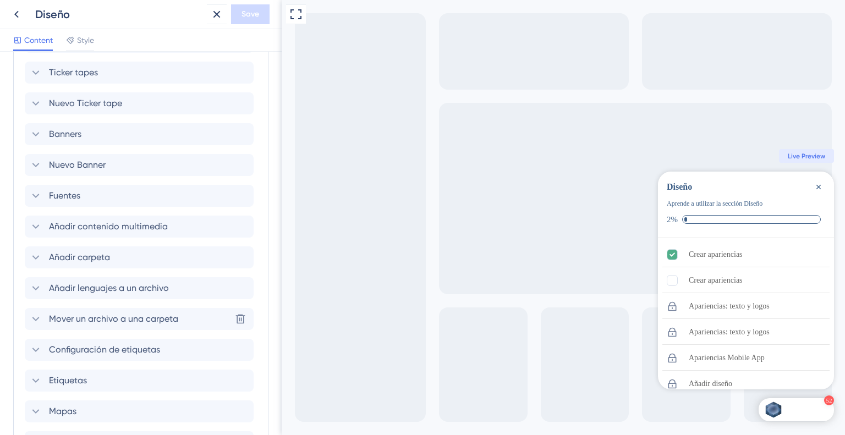
scroll to position [1595, 0]
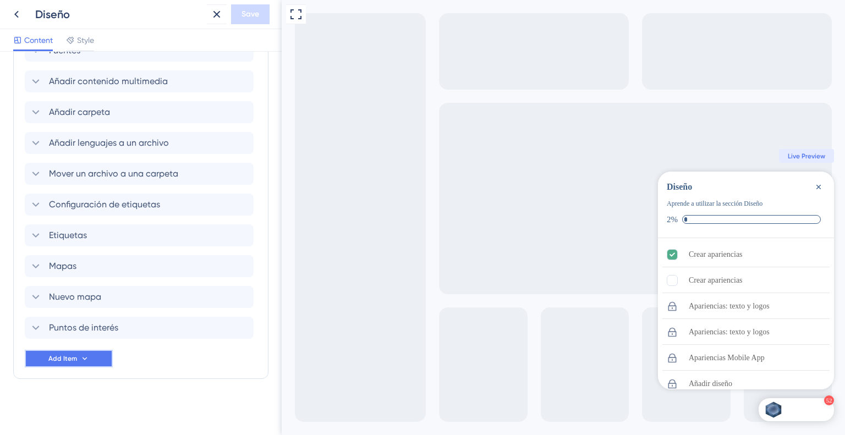
click at [81, 351] on button "Add Item" at bounding box center [69, 359] width 88 height 18
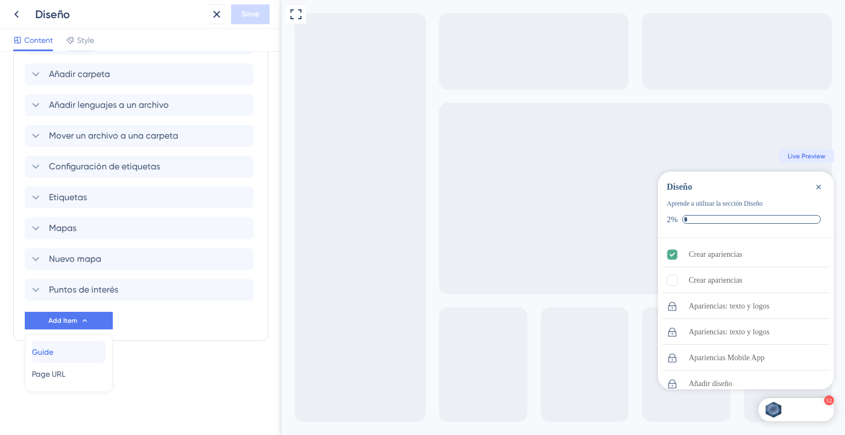
click at [68, 350] on div "Guide Guide" at bounding box center [69, 352] width 74 height 22
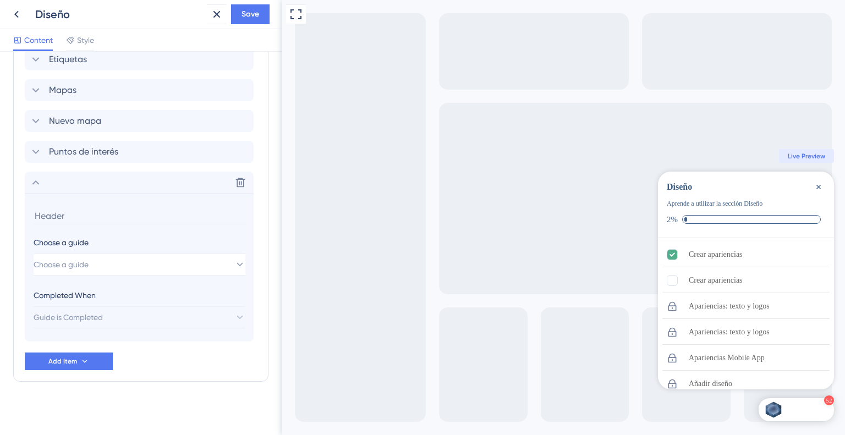
scroll to position [1918, 0]
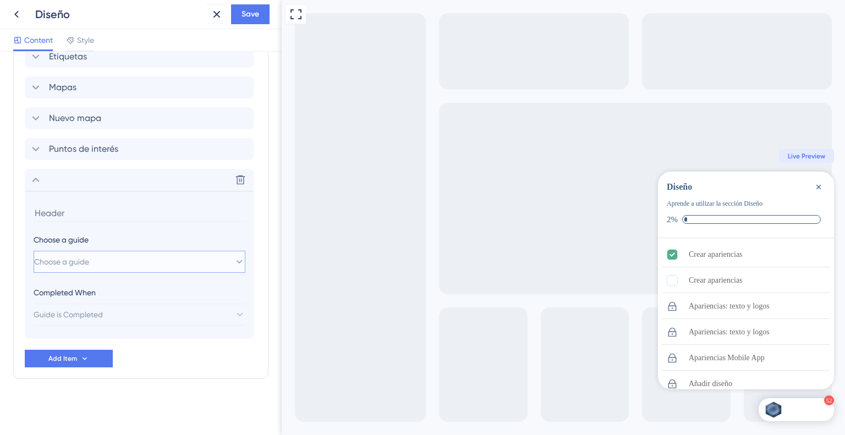
click at [113, 264] on button "Choose a guide" at bounding box center [140, 262] width 212 height 22
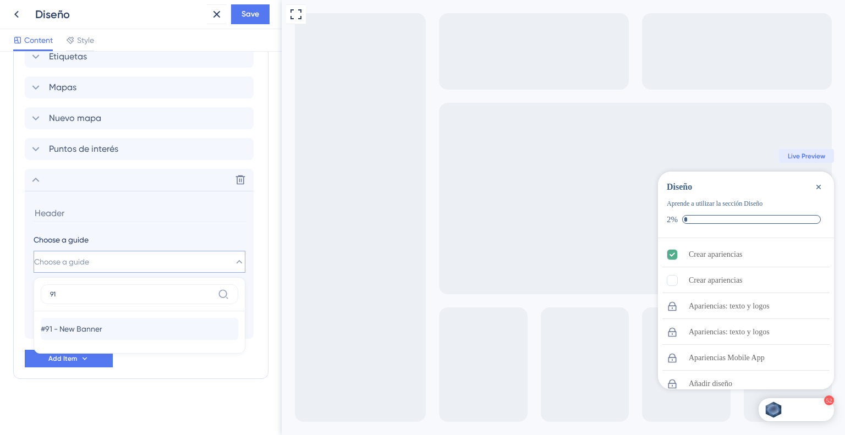
type input "91"
click at [102, 328] on span "#91 - New Banner" at bounding box center [72, 328] width 62 height 13
type input "#91 - New Banner"
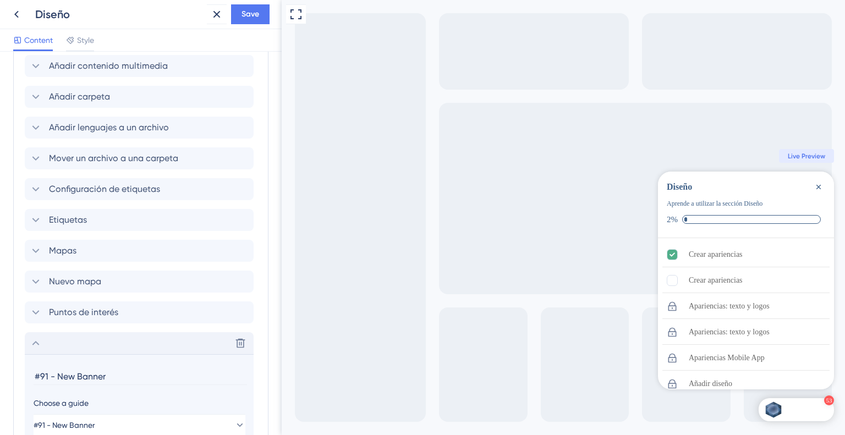
scroll to position [1754, 0]
click at [39, 343] on icon at bounding box center [35, 344] width 13 height 13
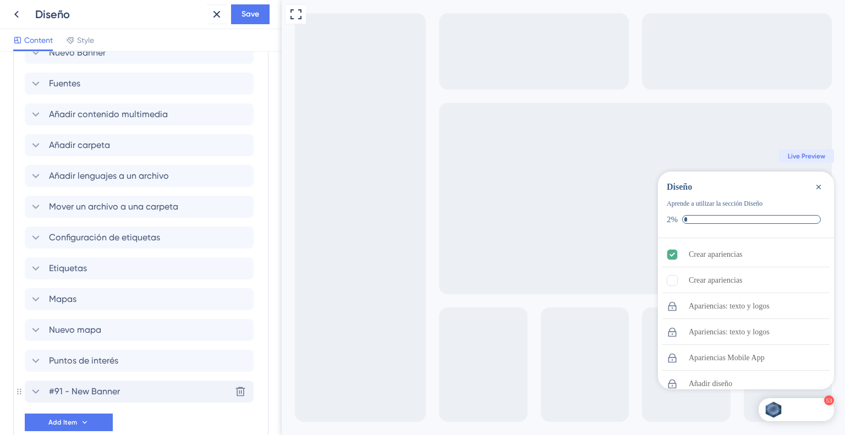
click at [122, 389] on div "#91 - New Banner Delete" at bounding box center [139, 392] width 229 height 22
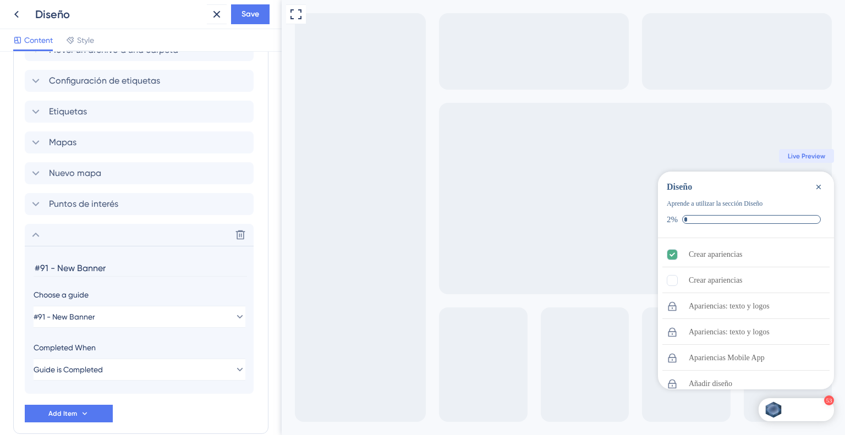
scroll to position [1863, 0]
drag, startPoint x: 112, startPoint y: 266, endPoint x: 0, endPoint y: 270, distance: 112.3
click at [0, 270] on div "Checklist Header Title Diseño Subtitle Aprende a utilizar la sección Diseño Fun…" at bounding box center [141, 243] width 282 height 383
type input "Nuevo Banner"
click at [35, 236] on icon at bounding box center [35, 234] width 13 height 13
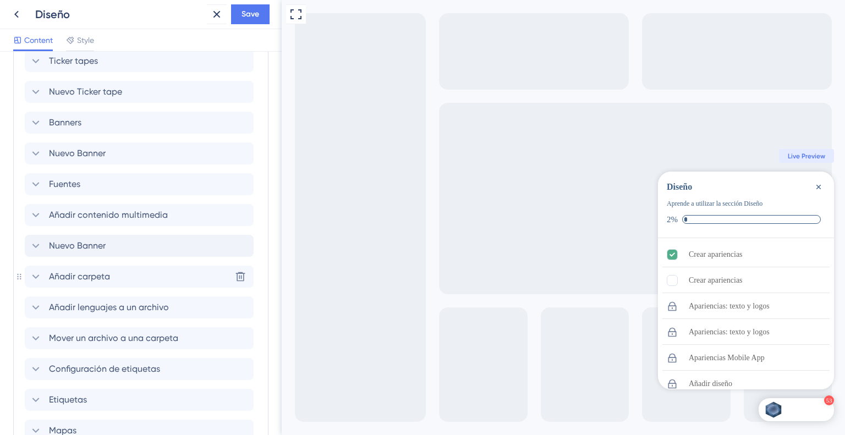
scroll to position [1606, 0]
click at [239, 21] on button "Save" at bounding box center [250, 14] width 38 height 20
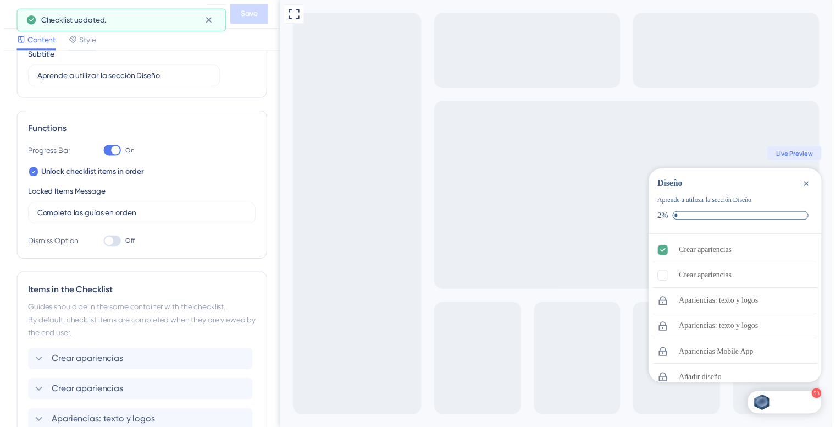
scroll to position [0, 0]
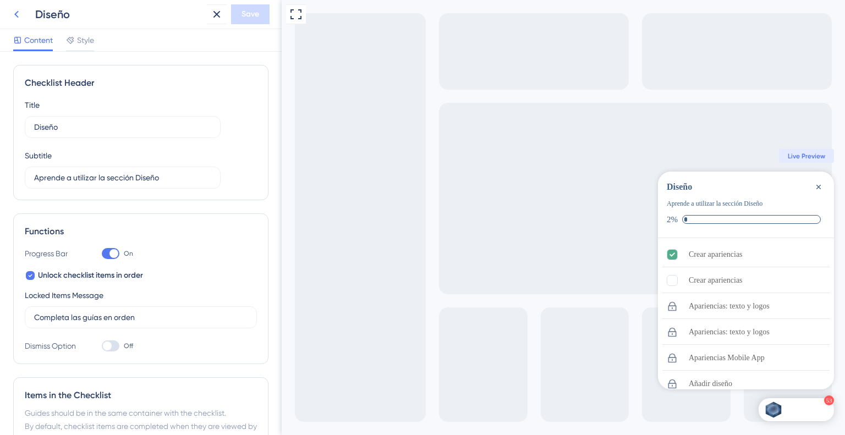
click at [14, 13] on icon at bounding box center [16, 14] width 13 height 13
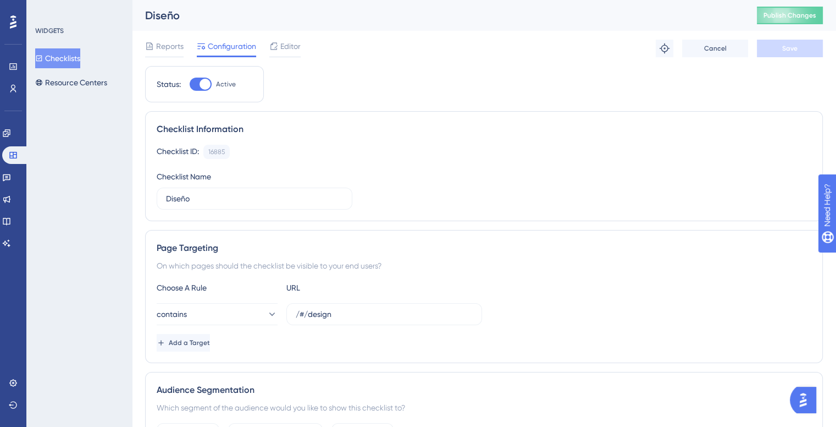
click at [68, 57] on button "Checklists" at bounding box center [57, 58] width 45 height 20
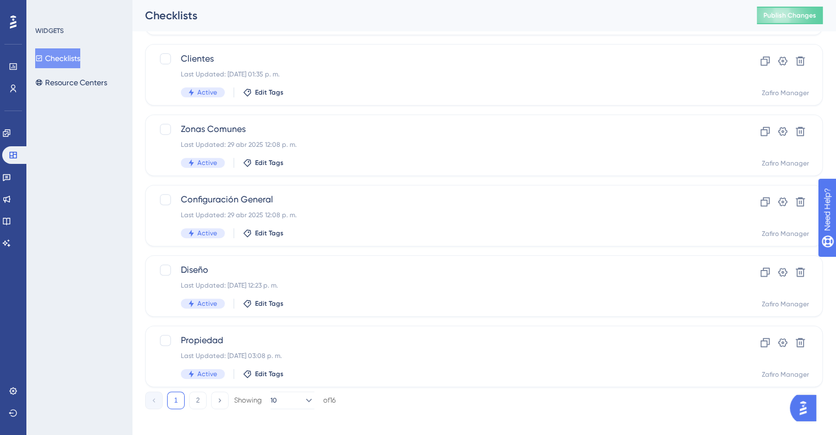
scroll to position [418, 0]
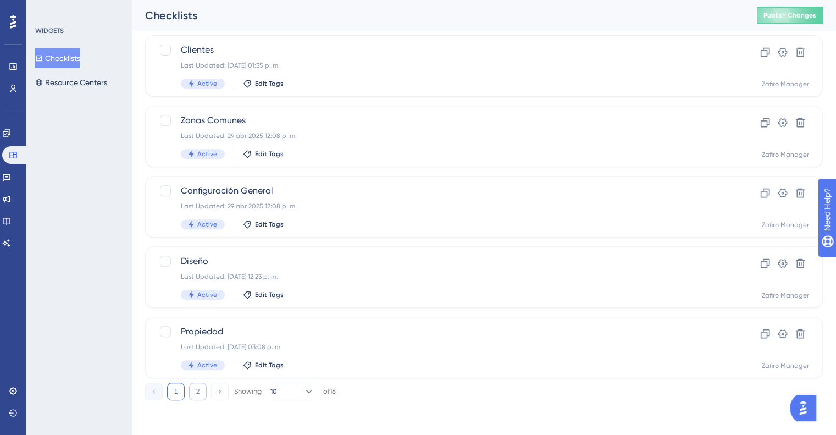
click at [192, 395] on button "2" at bounding box center [198, 392] width 18 height 18
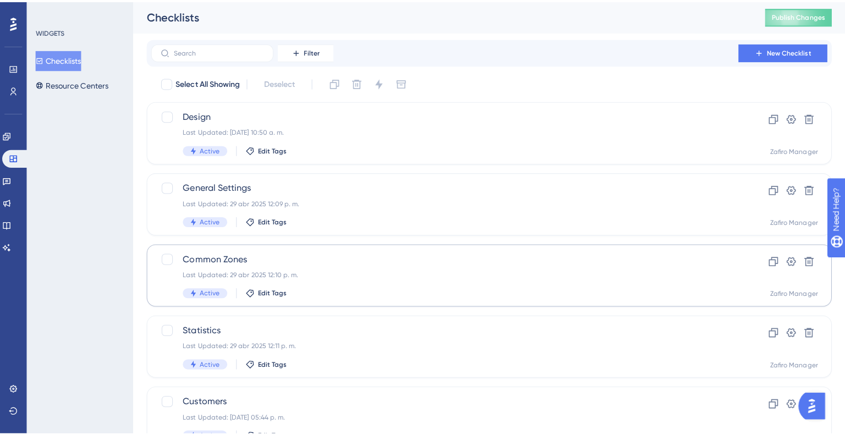
scroll to position [0, 0]
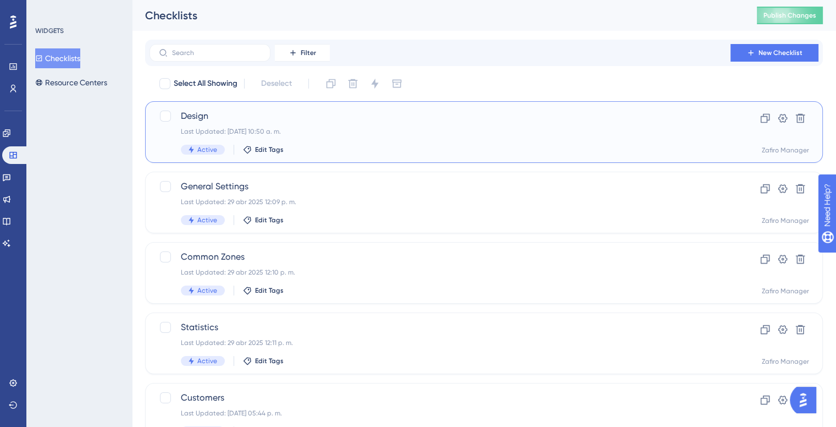
click at [299, 114] on span "Design" at bounding box center [440, 115] width 519 height 13
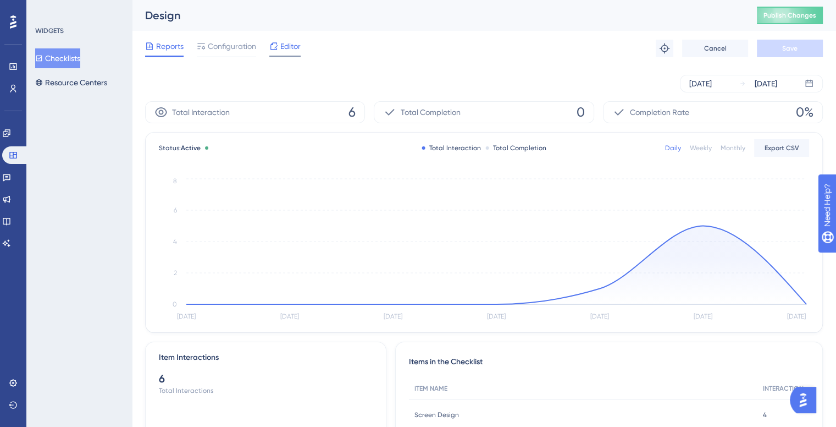
click at [272, 41] on div at bounding box center [273, 46] width 9 height 13
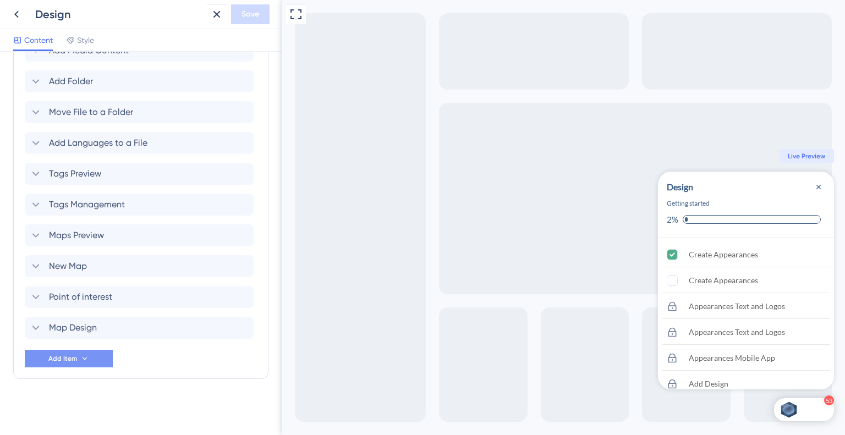
click at [88, 355] on icon at bounding box center [84, 358] width 9 height 9
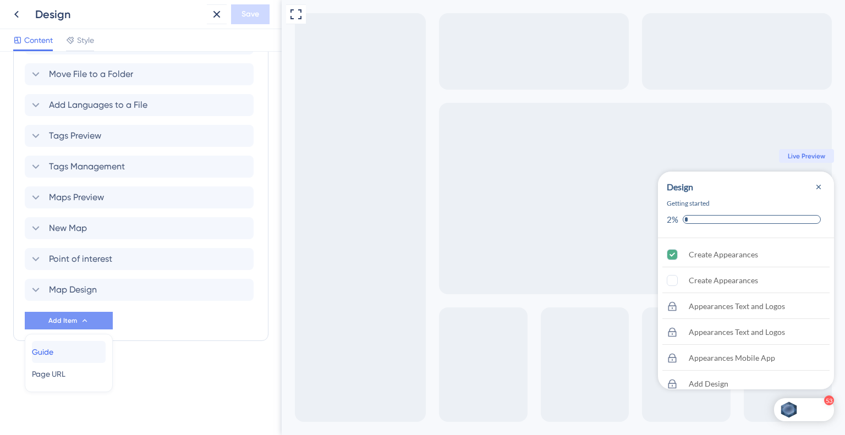
click at [81, 347] on div "Guide Guide" at bounding box center [69, 352] width 74 height 22
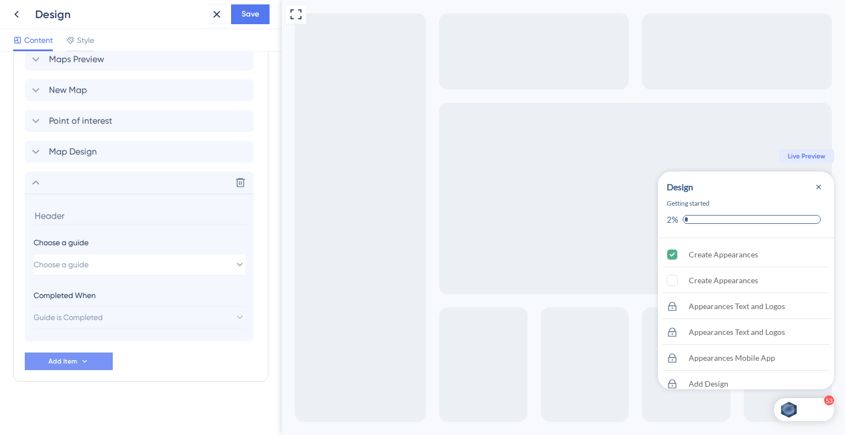
scroll to position [1949, 0]
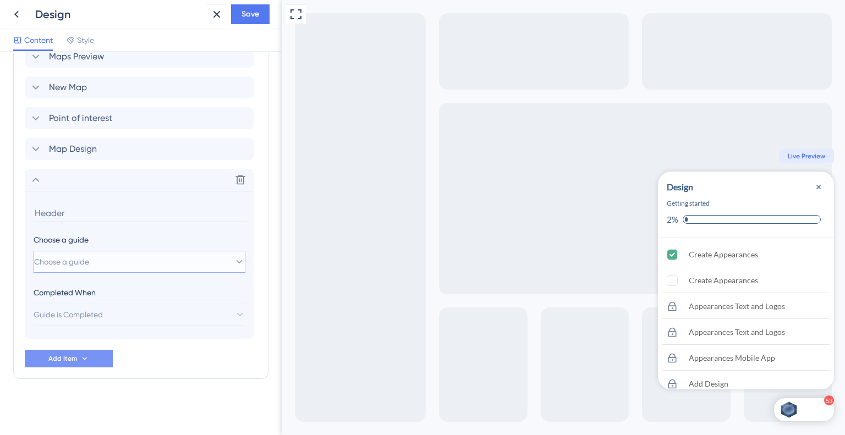
click at [89, 257] on span "Choose a guide" at bounding box center [61, 261] width 55 height 13
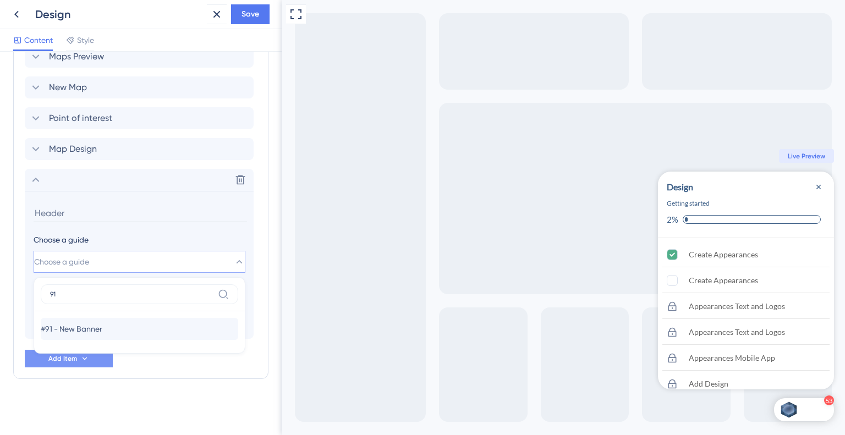
type input "91"
click at [102, 324] on span "#91 - New Banner" at bounding box center [72, 328] width 62 height 13
type input "#91 - New Banner"
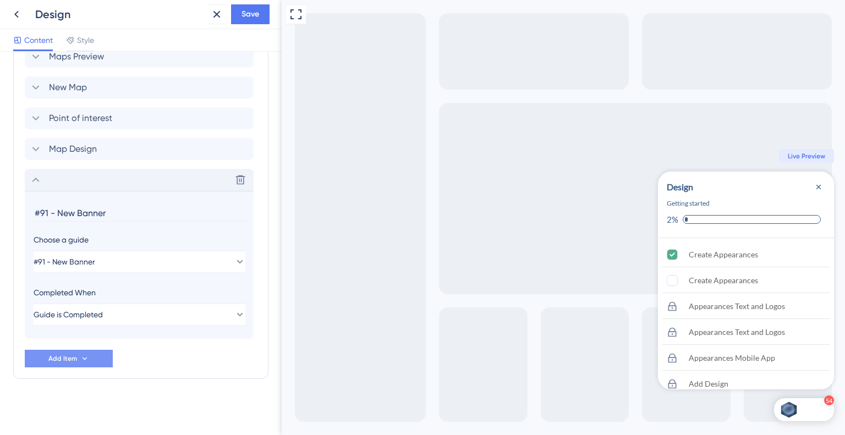
click at [37, 173] on icon at bounding box center [35, 179] width 13 height 13
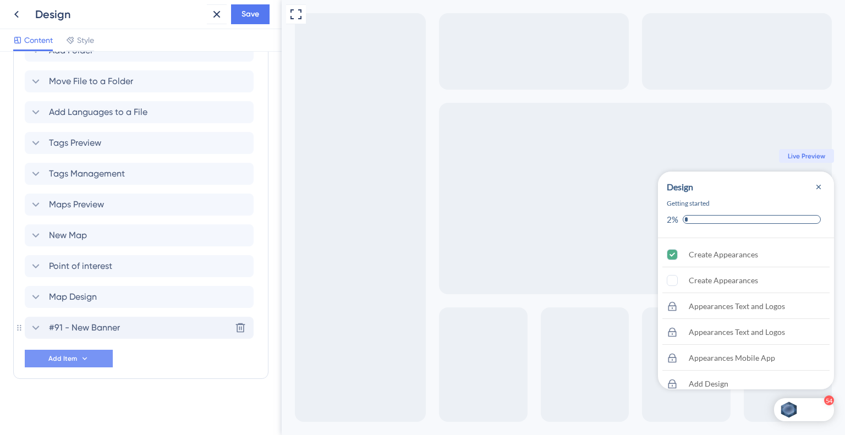
click at [111, 324] on span "#91 - New Banner" at bounding box center [84, 327] width 71 height 13
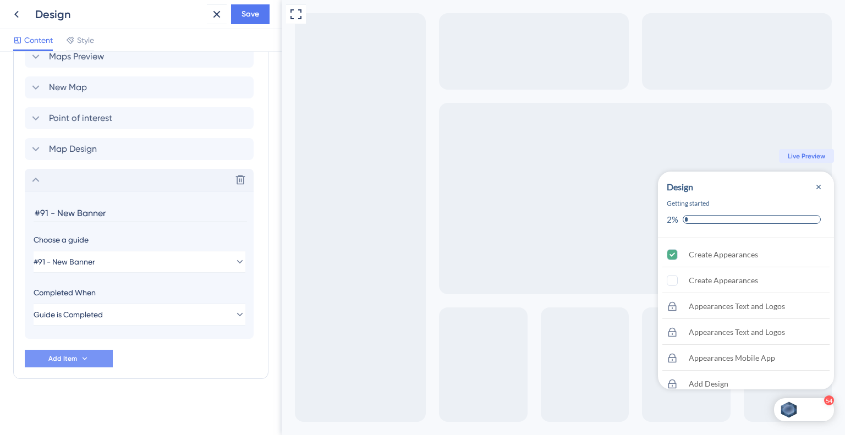
drag, startPoint x: 55, startPoint y: 209, endPoint x: 0, endPoint y: 211, distance: 55.0
click at [0, 211] on div "Checklist Header Title Design Subtitle Getting started Functions Progress Bar O…" at bounding box center [141, 243] width 282 height 383
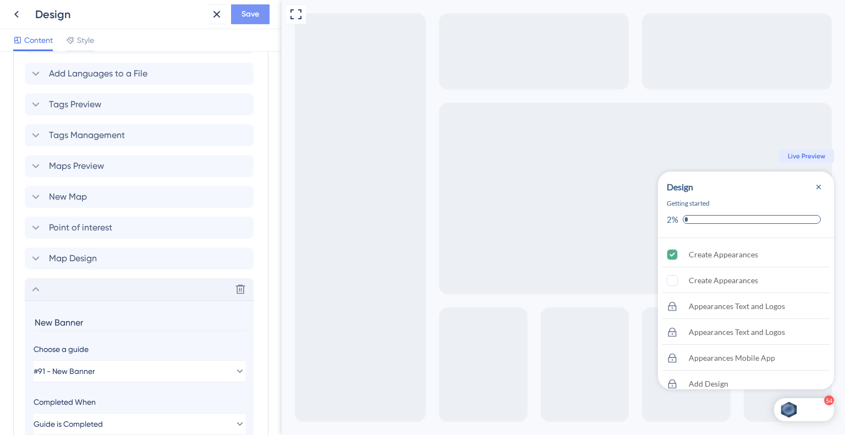
scroll to position [1839, 0]
type input "New Banner"
click at [239, 15] on button "Save" at bounding box center [250, 14] width 38 height 20
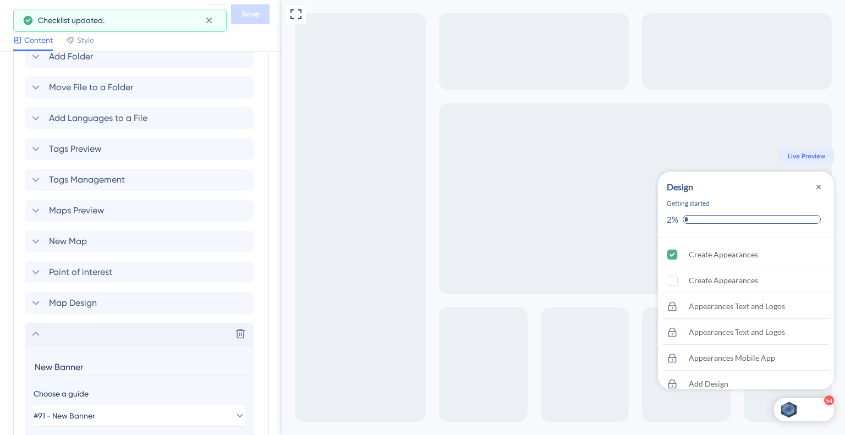
click at [33, 334] on icon at bounding box center [35, 333] width 13 height 13
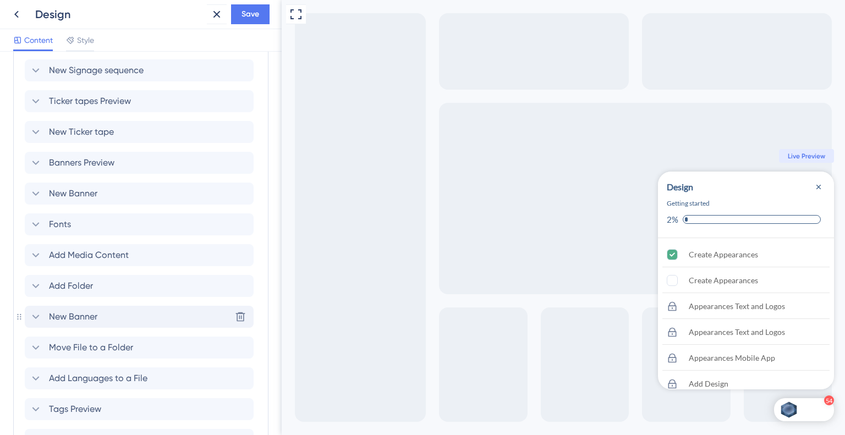
scroll to position [1565, 0]
click at [249, 13] on span "Save" at bounding box center [250, 14] width 18 height 13
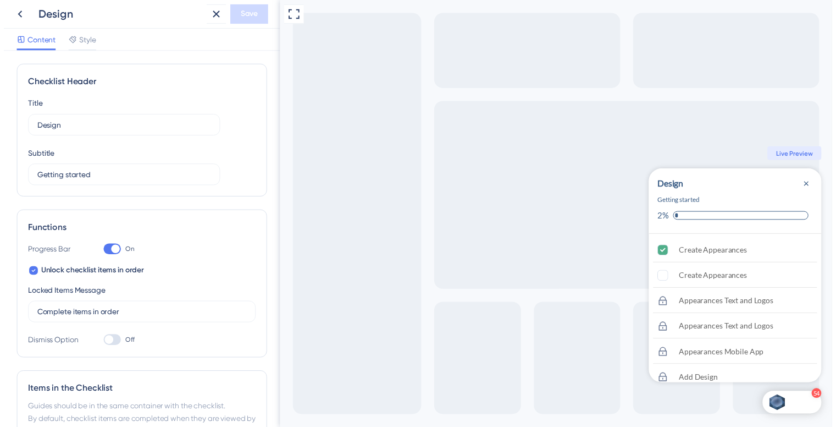
scroll to position [0, 0]
click at [12, 12] on icon at bounding box center [16, 14] width 13 height 13
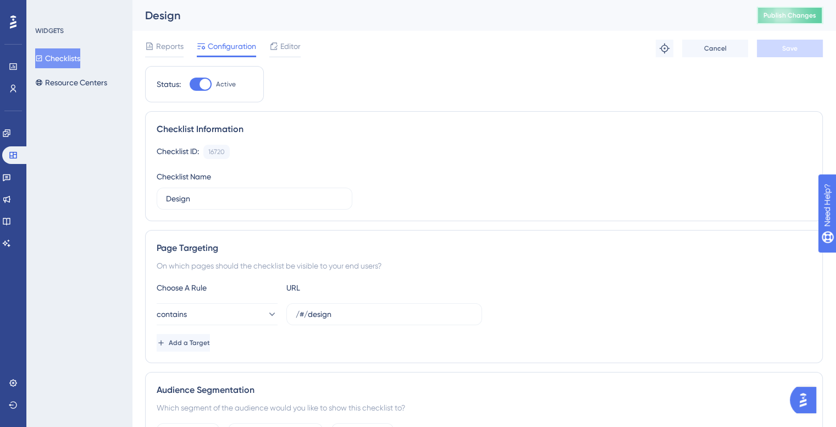
click at [801, 11] on span "Publish Changes" at bounding box center [790, 15] width 53 height 9
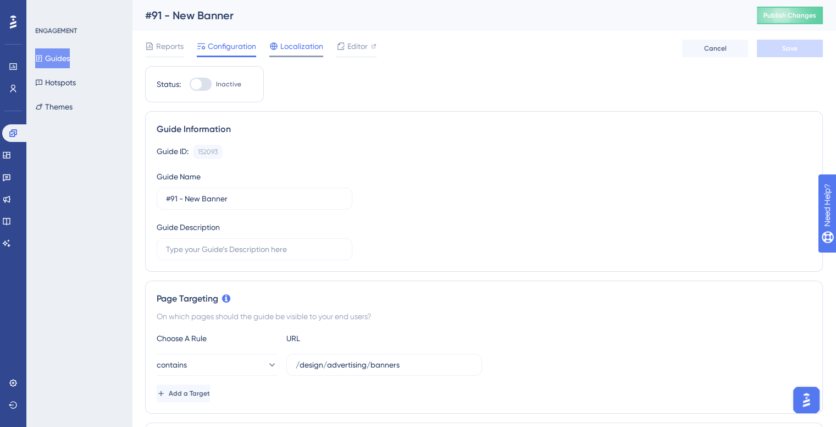
click at [290, 48] on span "Localization" at bounding box center [301, 46] width 43 height 13
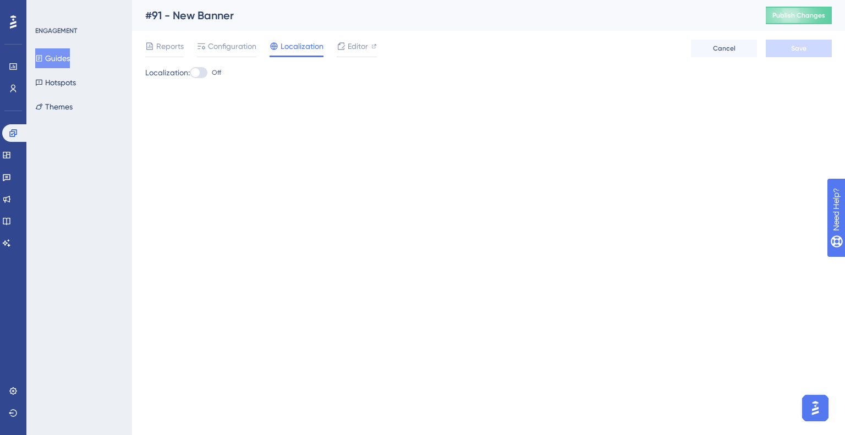
click at [199, 75] on div at bounding box center [195, 72] width 9 height 9
click at [190, 73] on input "Off" at bounding box center [189, 73] width 1 height 1
checkbox input "true"
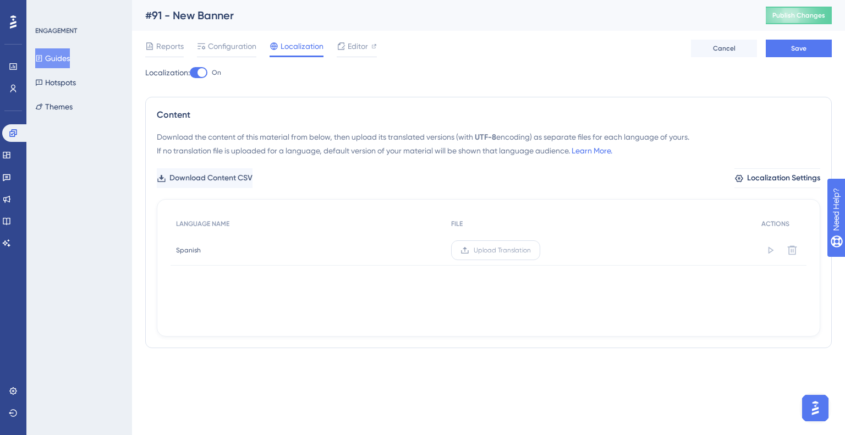
click at [468, 249] on icon at bounding box center [464, 250] width 9 height 9
click at [531, 250] on input "Upload Translation" at bounding box center [531, 250] width 0 height 0
click at [779, 46] on button "Save" at bounding box center [798, 49] width 66 height 18
click at [202, 44] on icon at bounding box center [201, 46] width 9 height 9
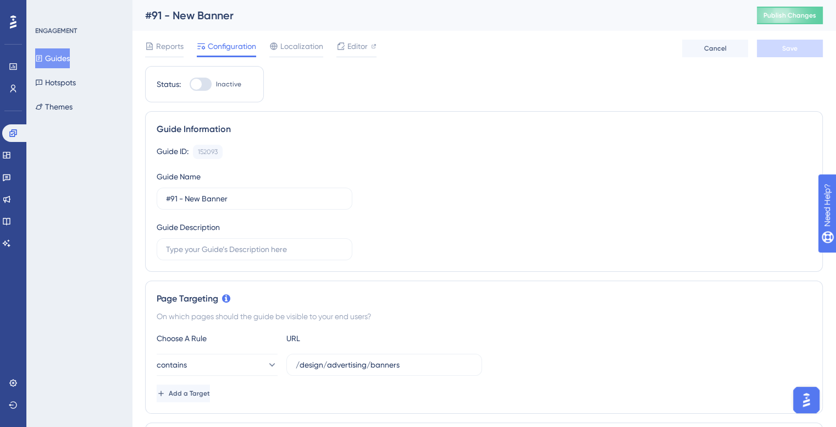
click at [206, 83] on div at bounding box center [201, 84] width 22 height 13
click at [190, 84] on input "Inactive" at bounding box center [189, 84] width 1 height 1
checkbox input "true"
click at [786, 53] on button "Save" at bounding box center [790, 49] width 66 height 18
click at [288, 47] on span "Localization" at bounding box center [301, 46] width 43 height 13
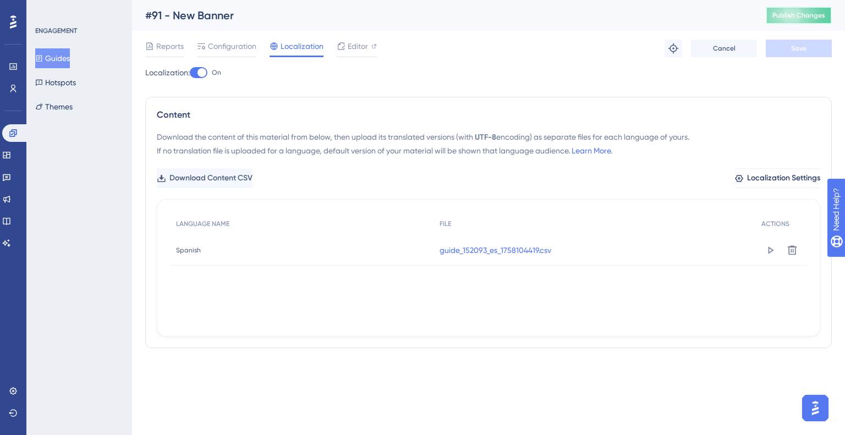
click at [802, 15] on span "Publish Changes" at bounding box center [798, 15] width 53 height 9
click at [235, 50] on span "Configuration" at bounding box center [232, 46] width 48 height 13
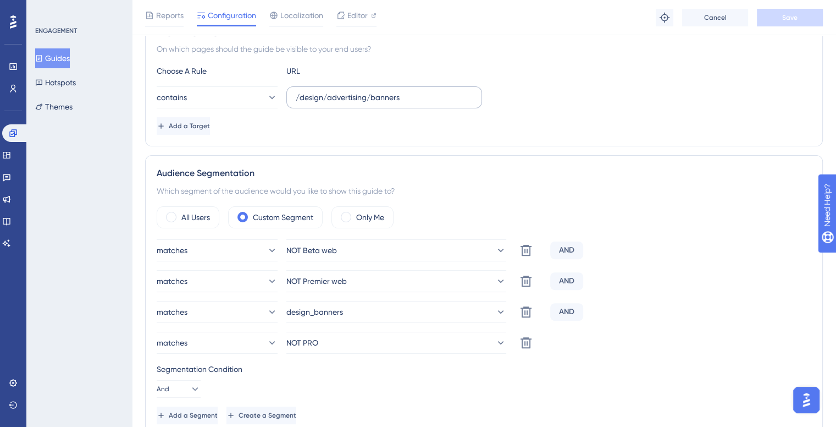
scroll to position [275, 0]
